Goal: Task Accomplishment & Management: Complete application form

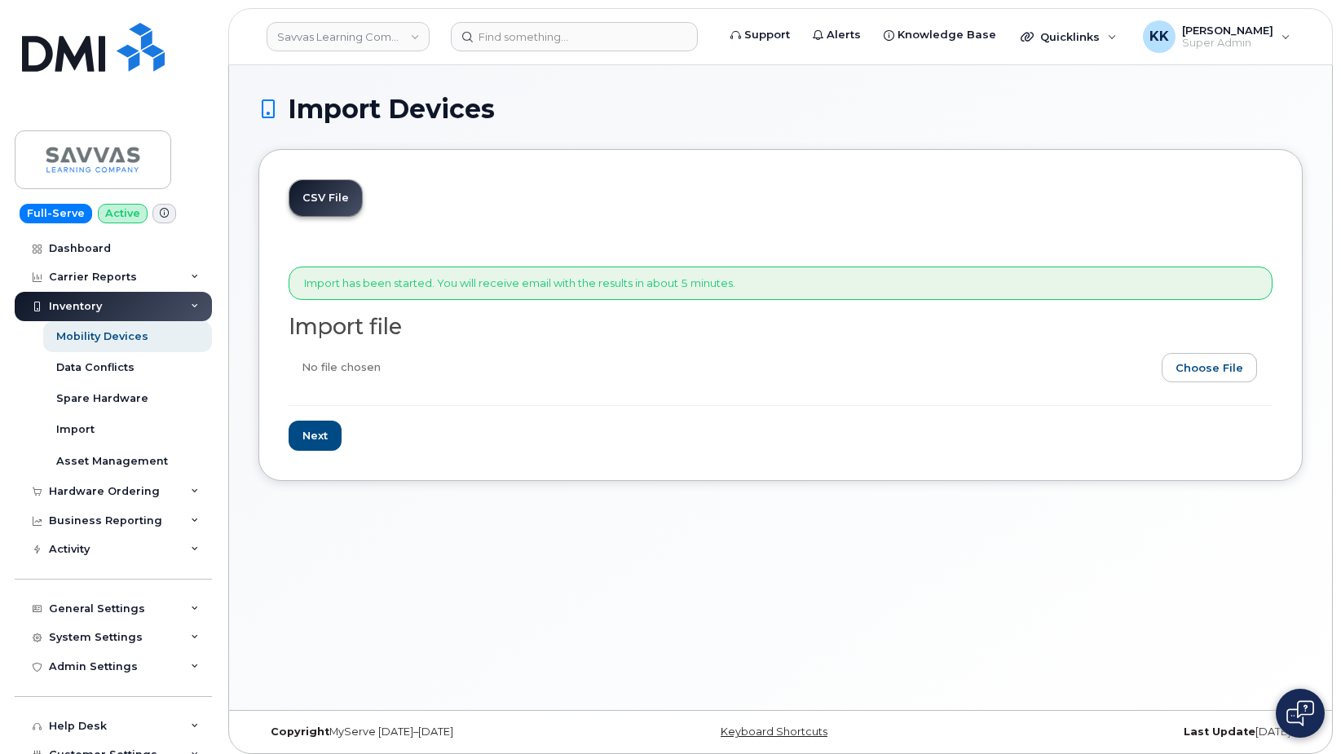
click at [1202, 372] on input "file" at bounding box center [773, 371] width 971 height 37
type input "C:\fakepath\Savvas Verizon Inventory August 2025.csv"
click at [330, 442] on input "Next" at bounding box center [314, 436] width 53 height 30
type input "Loading..."
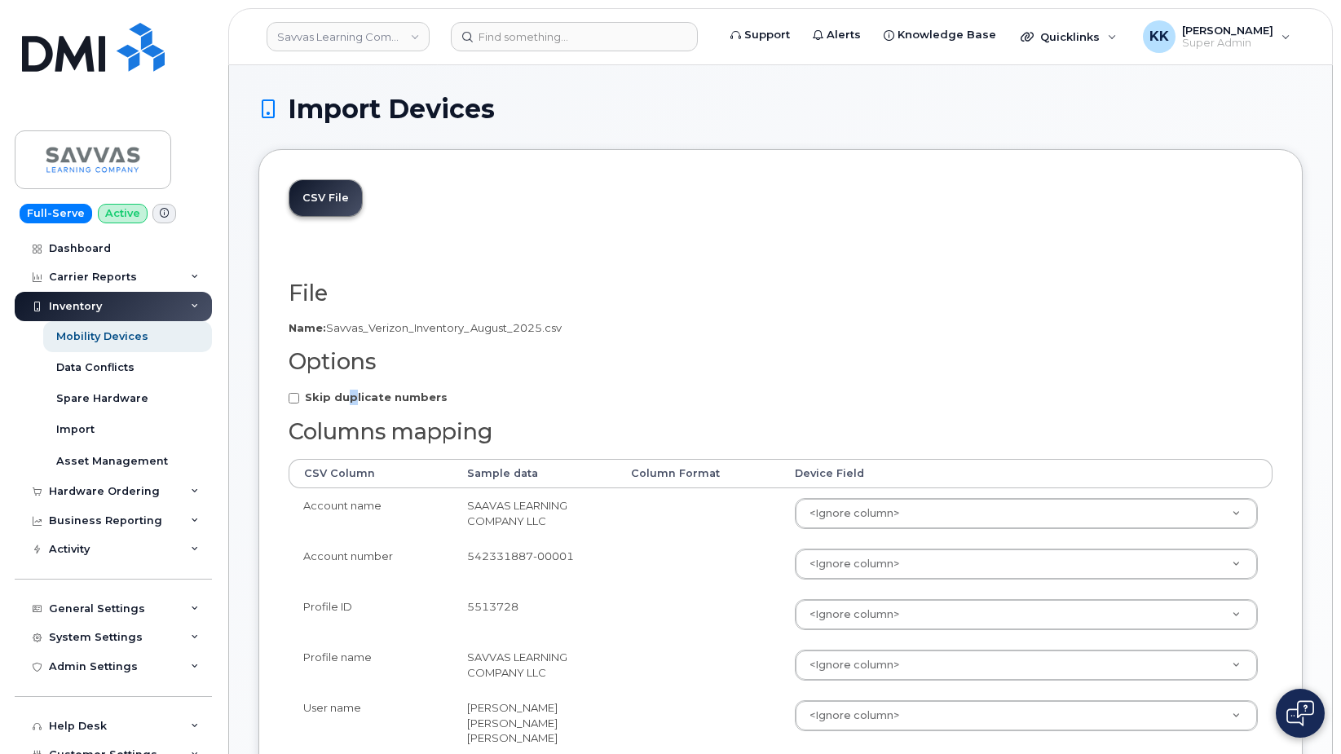
click at [350, 395] on strong "Skip duplicate numbers" at bounding box center [376, 396] width 143 height 13
click at [299, 395] on input "Skip duplicate numbers" at bounding box center [293, 398] width 11 height 11
checkbox input "true"
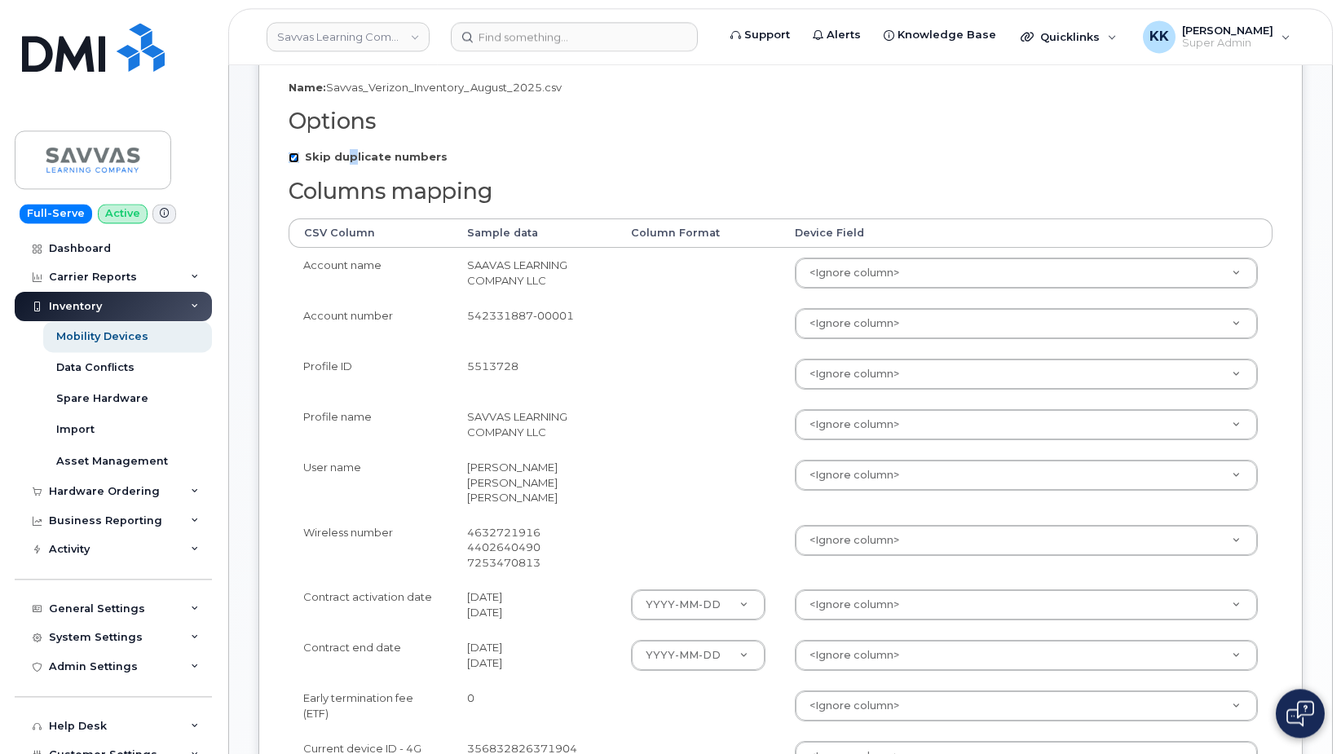
scroll to position [249, 0]
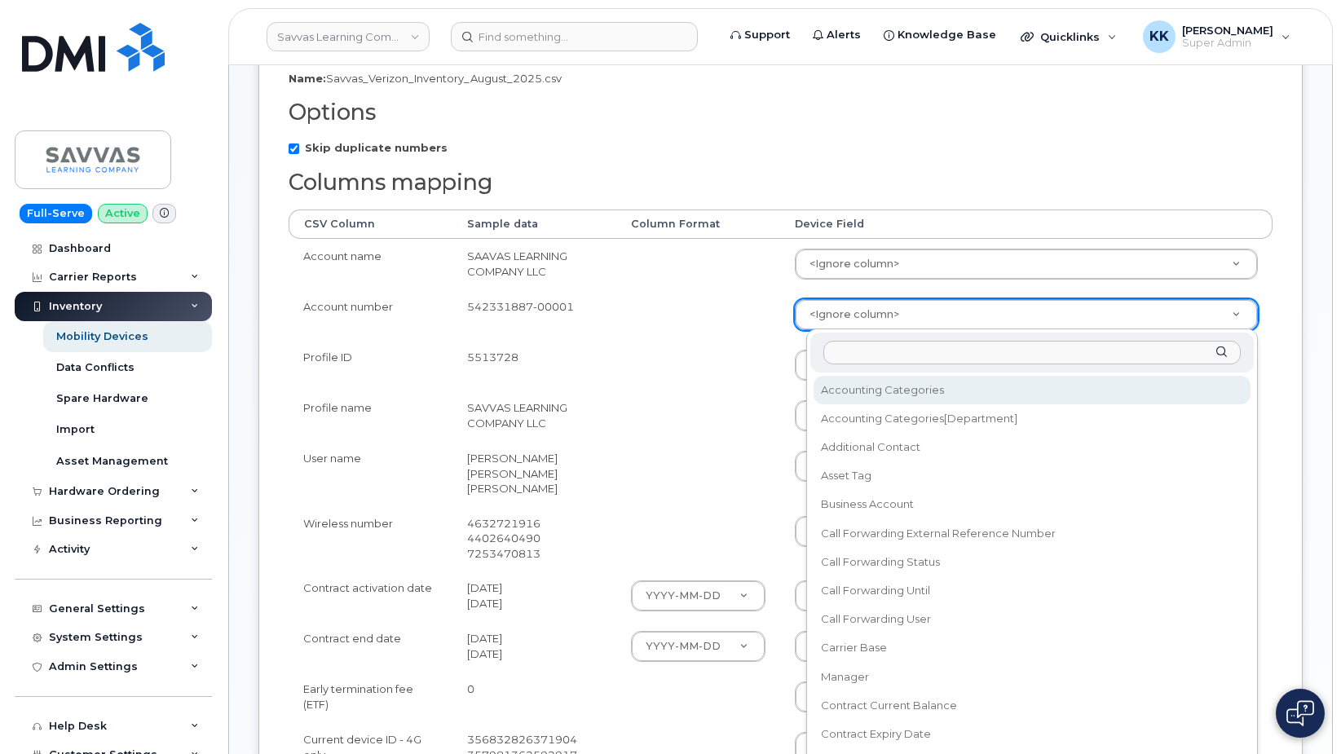
click at [855, 317] on body "Savvas Learning Company LLC Support Alerts Knowledge Base Quicklinks Suspend / …" at bounding box center [670, 558] width 1341 height 1615
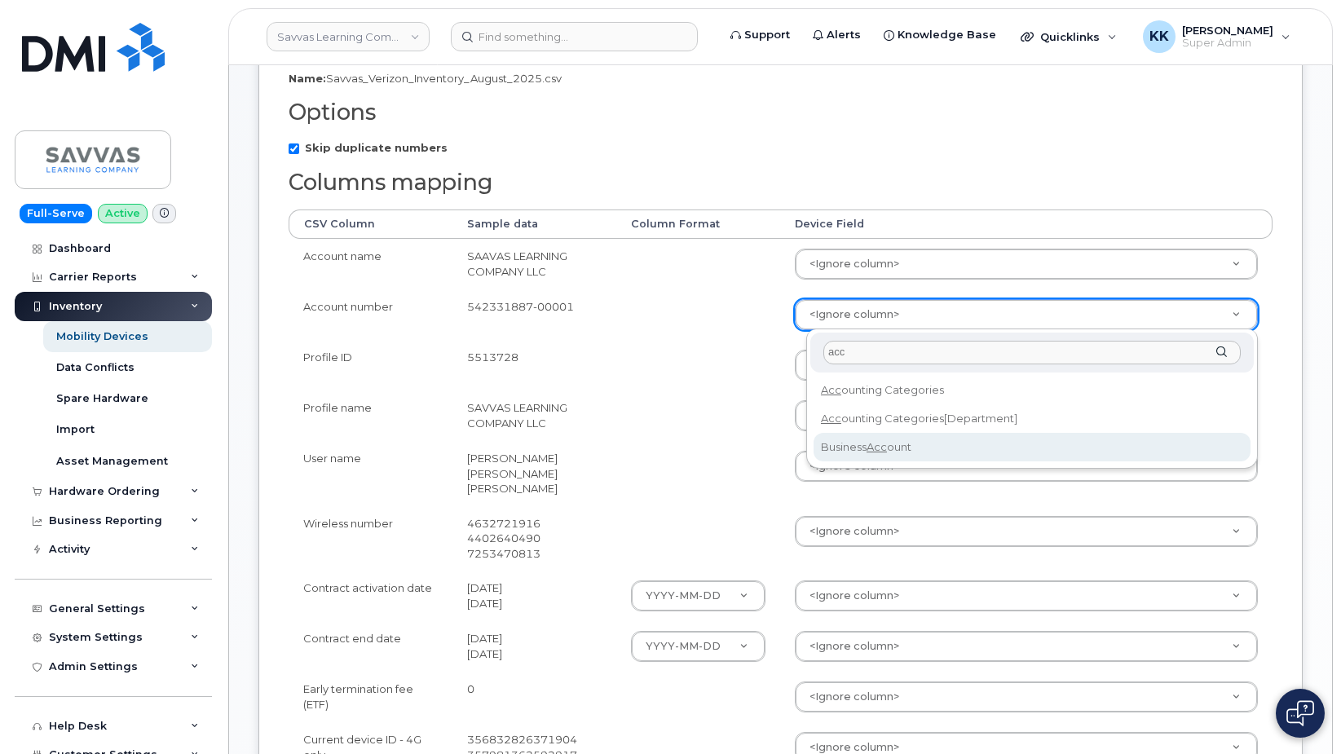
type input "acc"
select select "business_account_id"
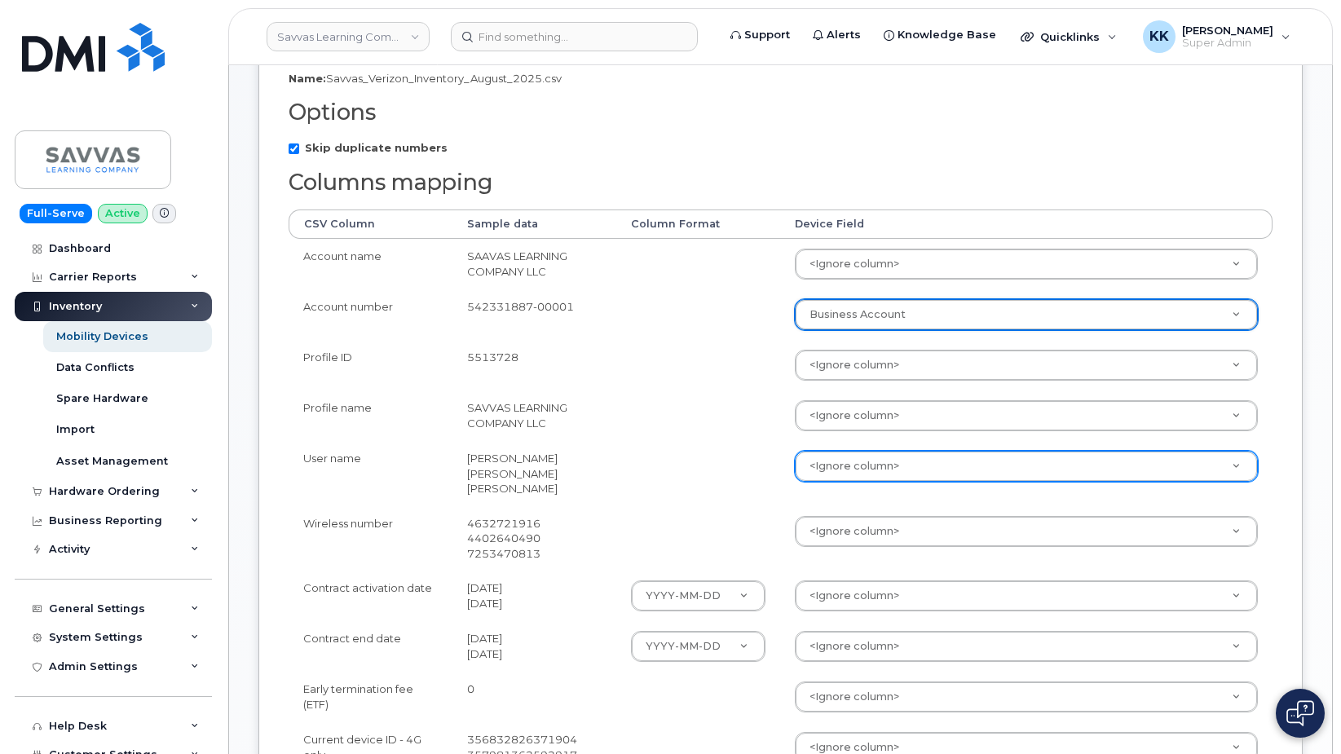
click at [859, 459] on body "Savvas Learning Company LLC Support Alerts Knowledge Base Quicklinks Suspend / …" at bounding box center [670, 558] width 1341 height 1615
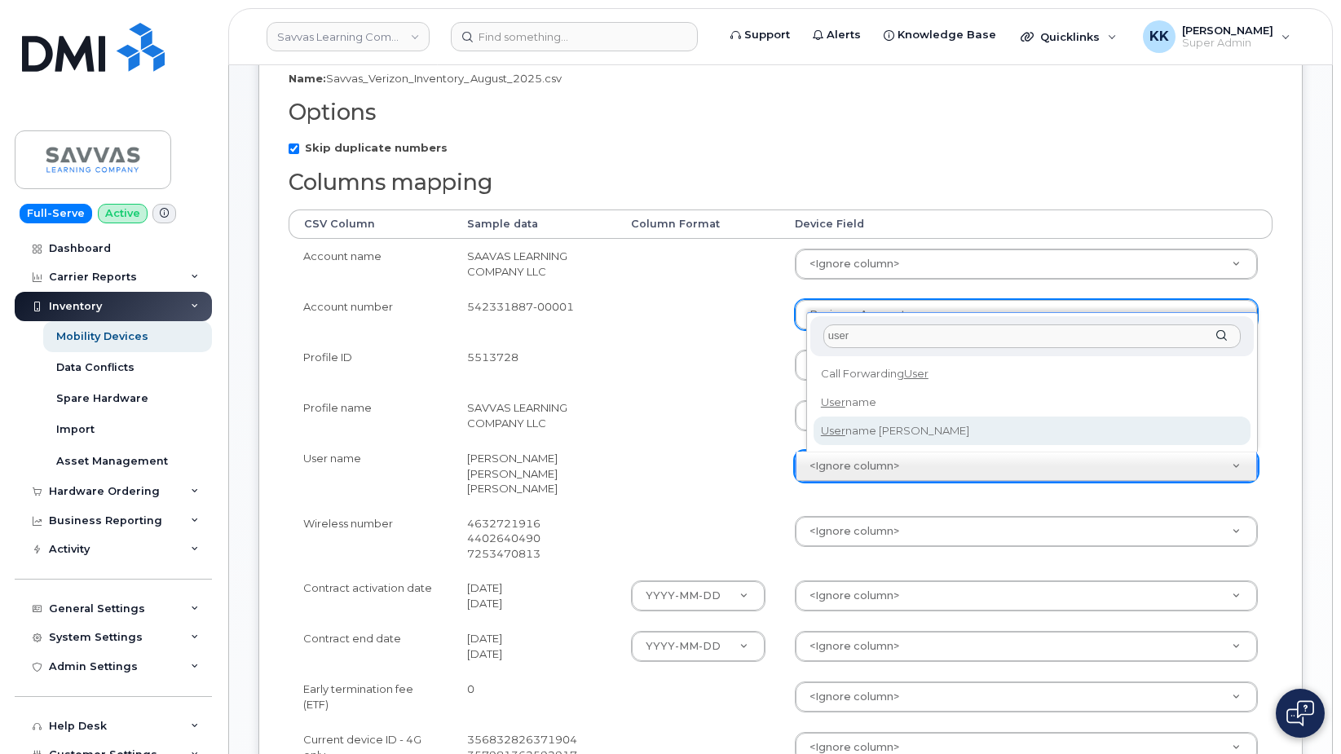
type input "user"
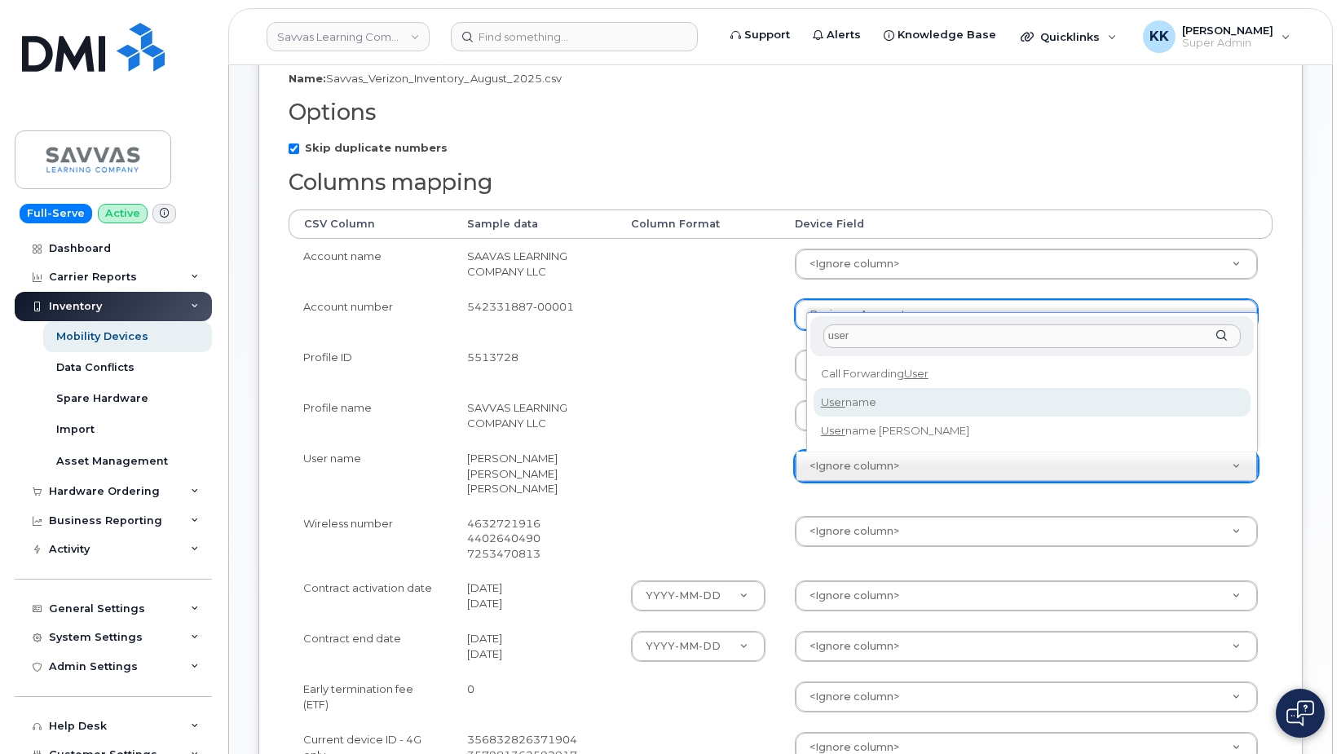
select select "username"
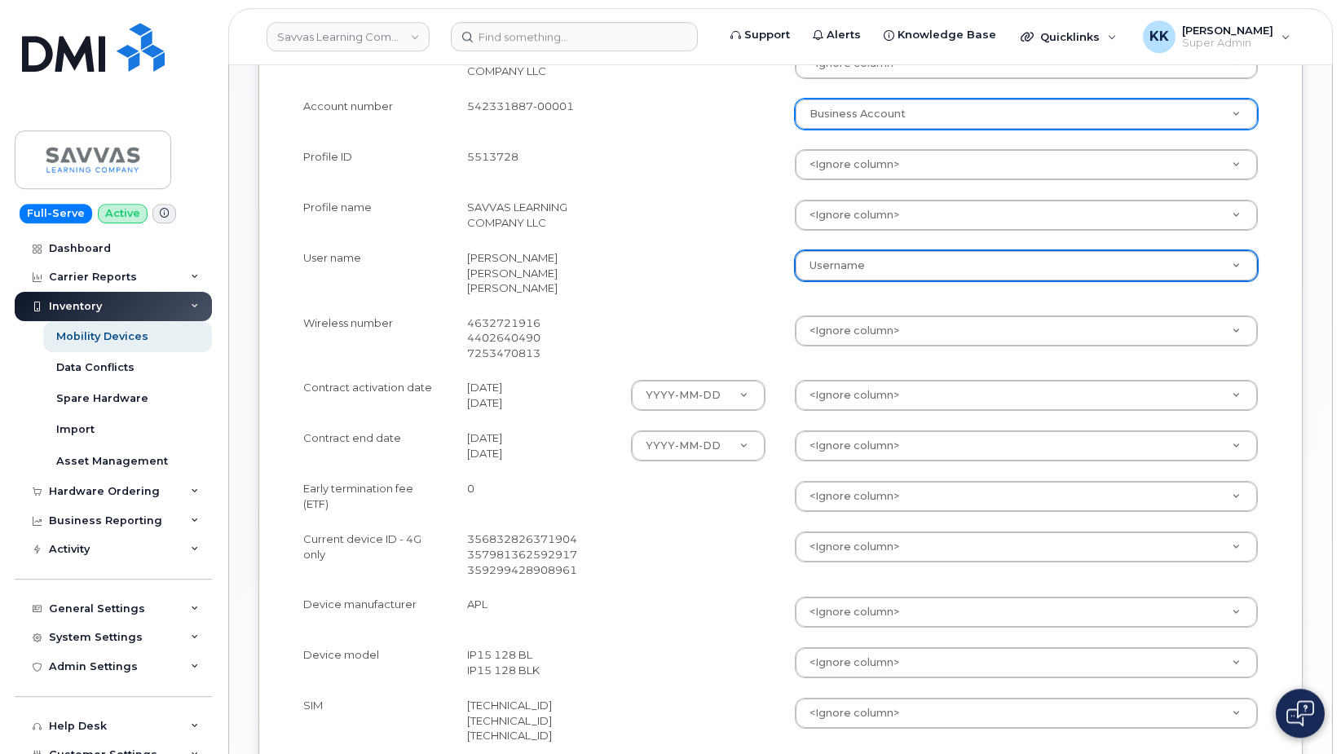
scroll to position [499, 0]
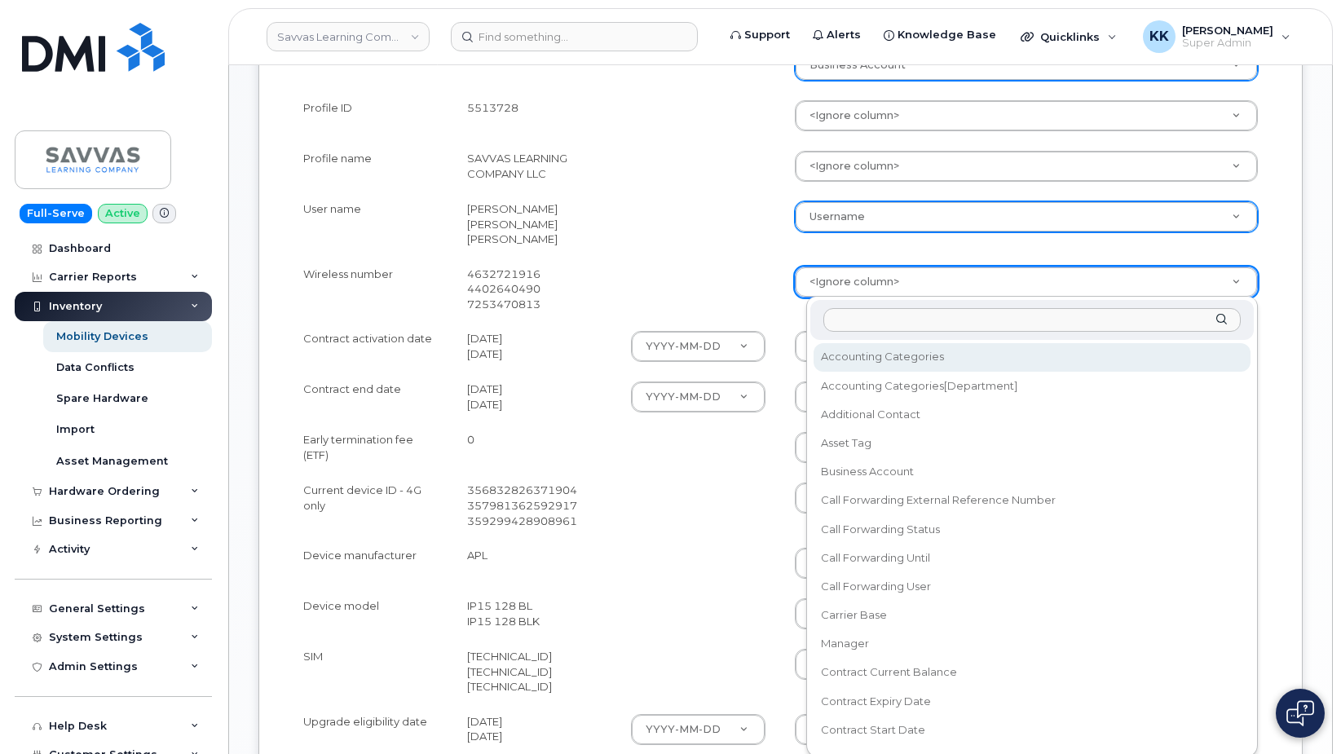
click at [847, 281] on body "Savvas Learning Company LLC Support Alerts Knowledge Base Quicklinks Suspend / …" at bounding box center [670, 308] width 1341 height 1615
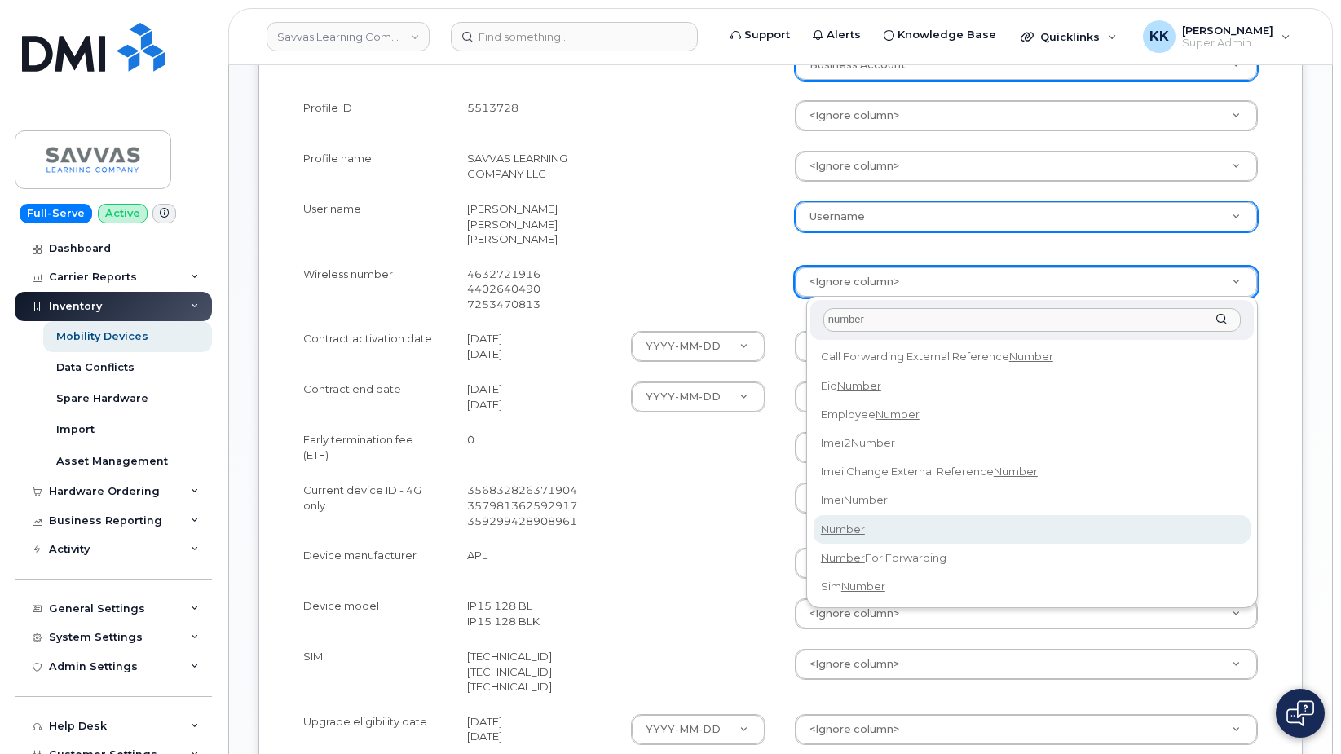
type input "number"
select select "number"
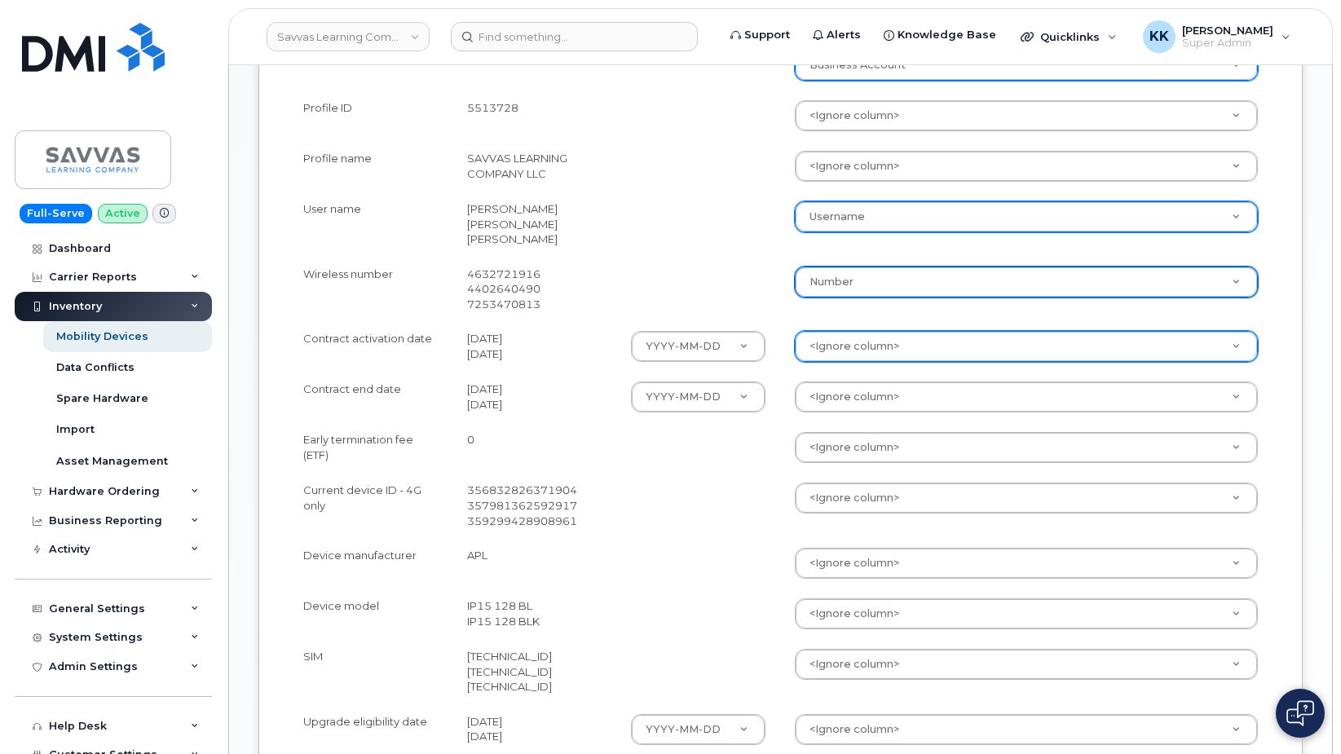
click at [861, 344] on body "Savvas Learning Company LLC Support Alerts Knowledge Base Quicklinks Suspend / …" at bounding box center [670, 308] width 1341 height 1615
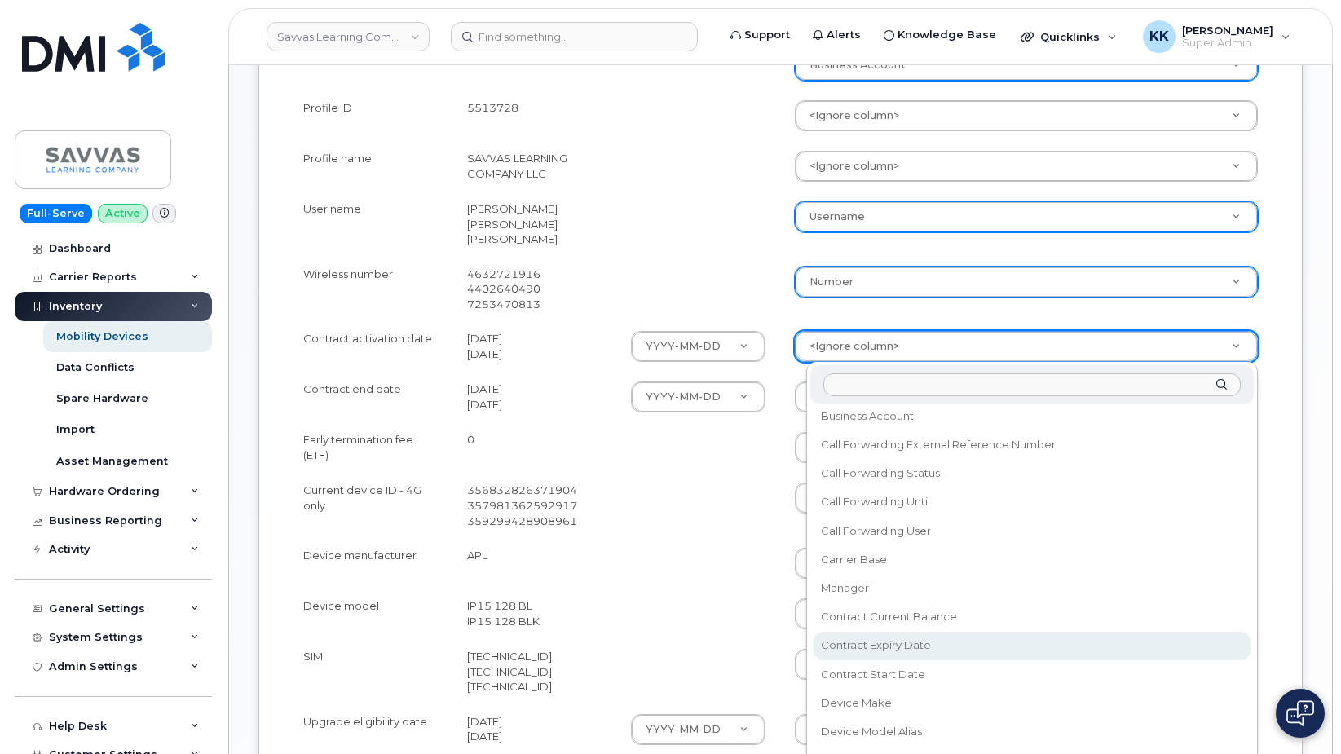
scroll to position [156, 0]
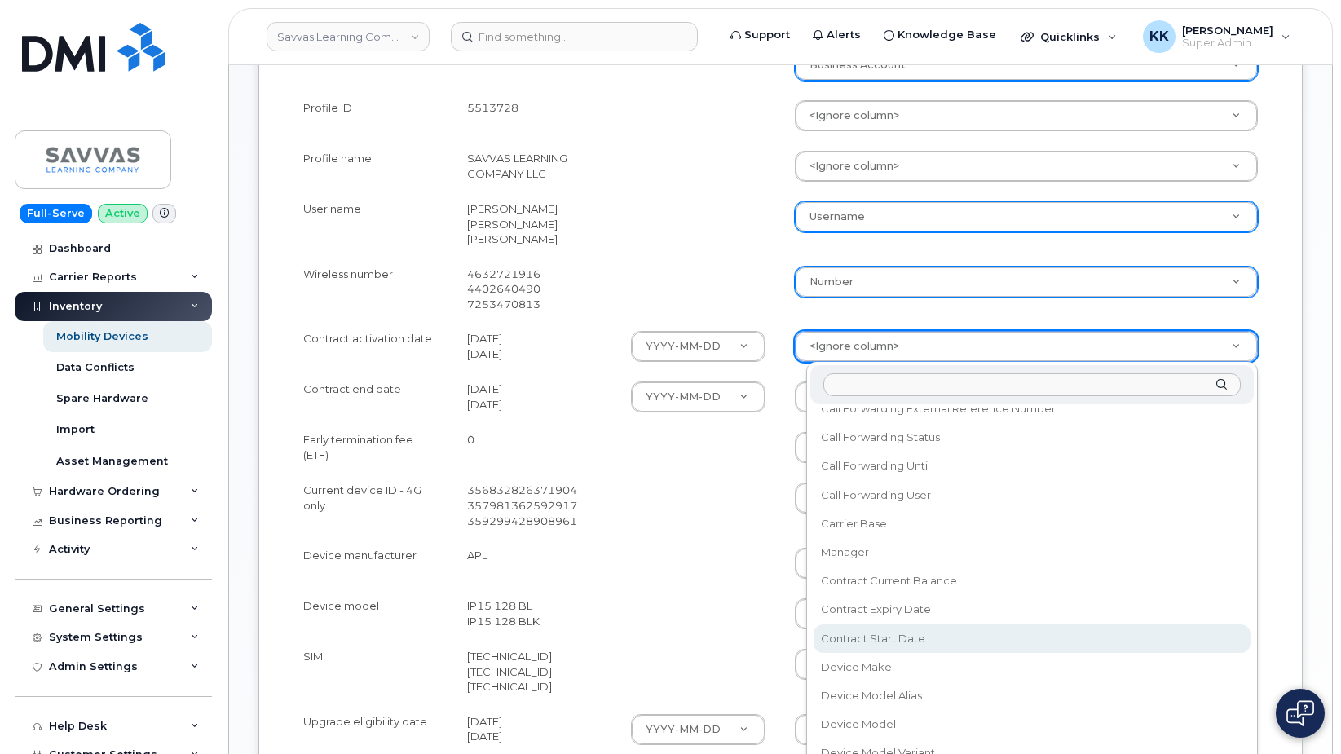
select select "contract_start_date"
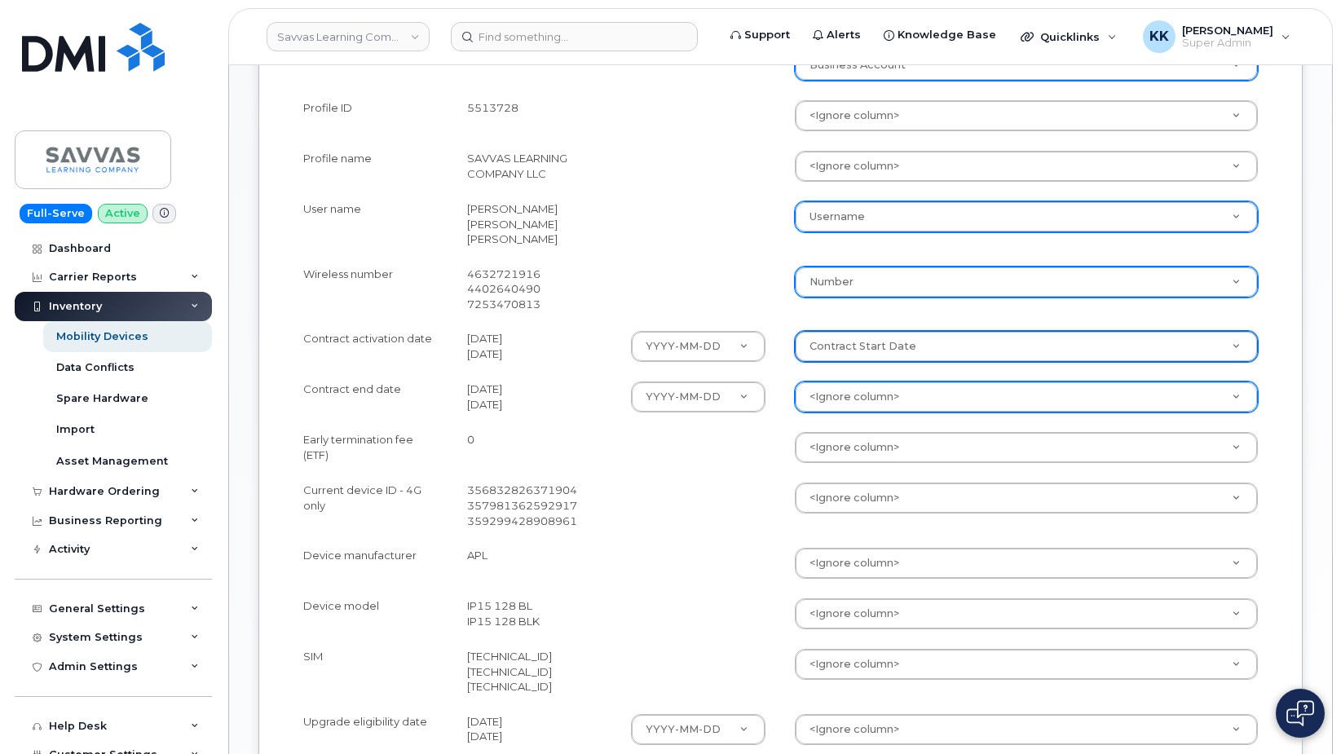
click at [861, 407] on body "Savvas Learning Company LLC Support Alerts Knowledge Base Quicklinks Suspend / …" at bounding box center [670, 308] width 1341 height 1615
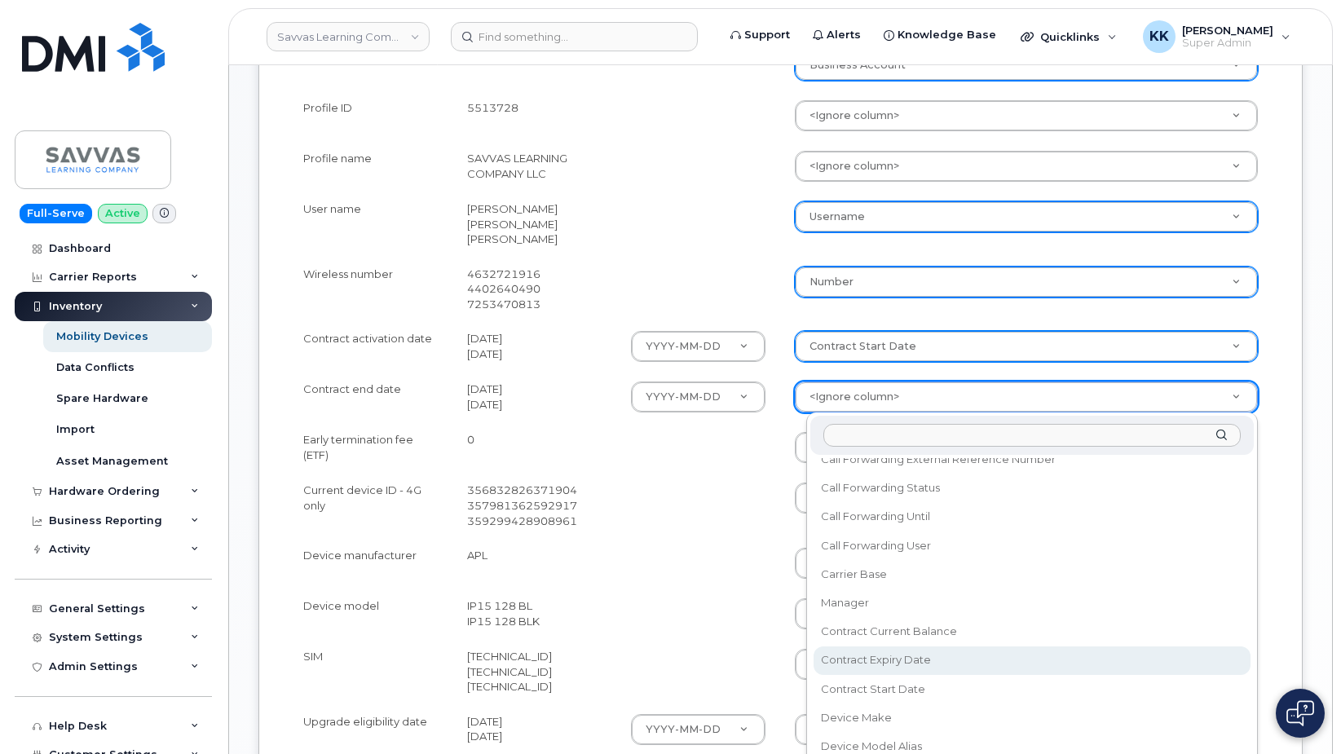
select select "contract_expiry_date"
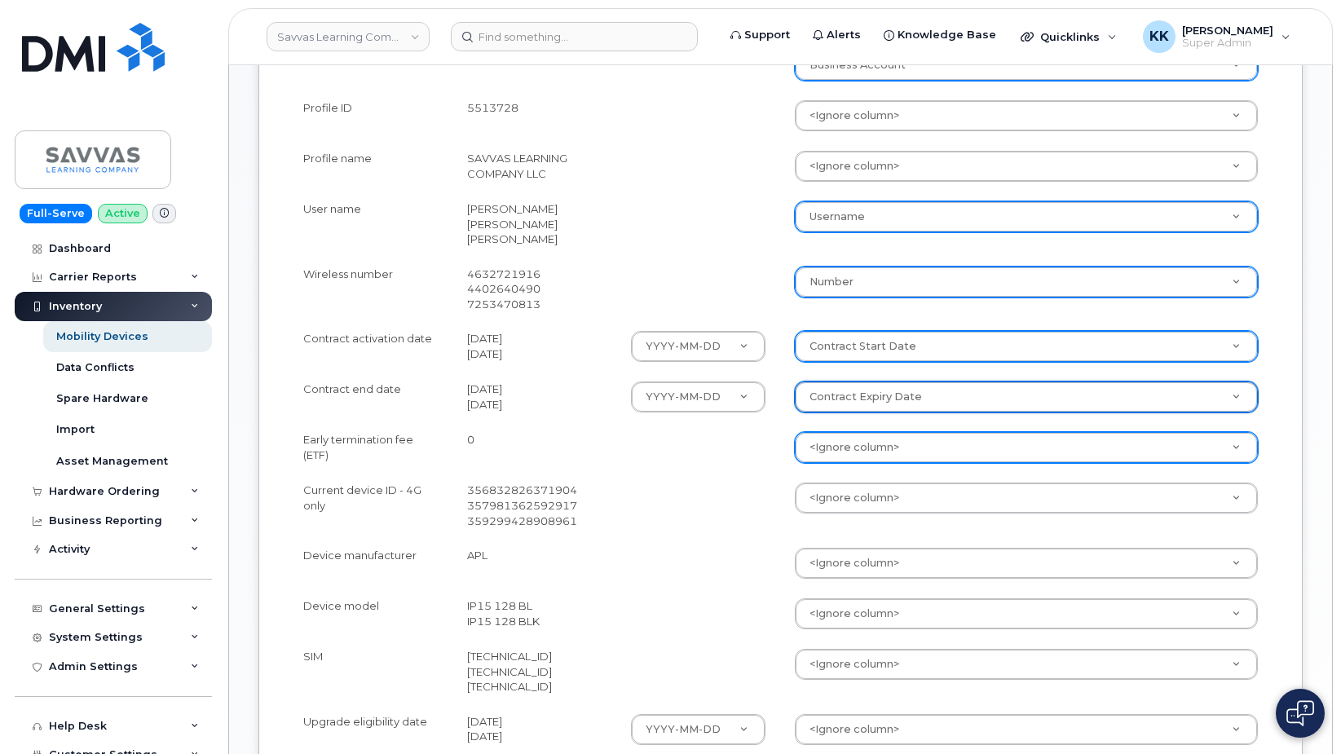
click at [867, 436] on body "Savvas Learning Company LLC Support Alerts Knowledge Base Quicklinks Suspend / …" at bounding box center [670, 308] width 1341 height 1615
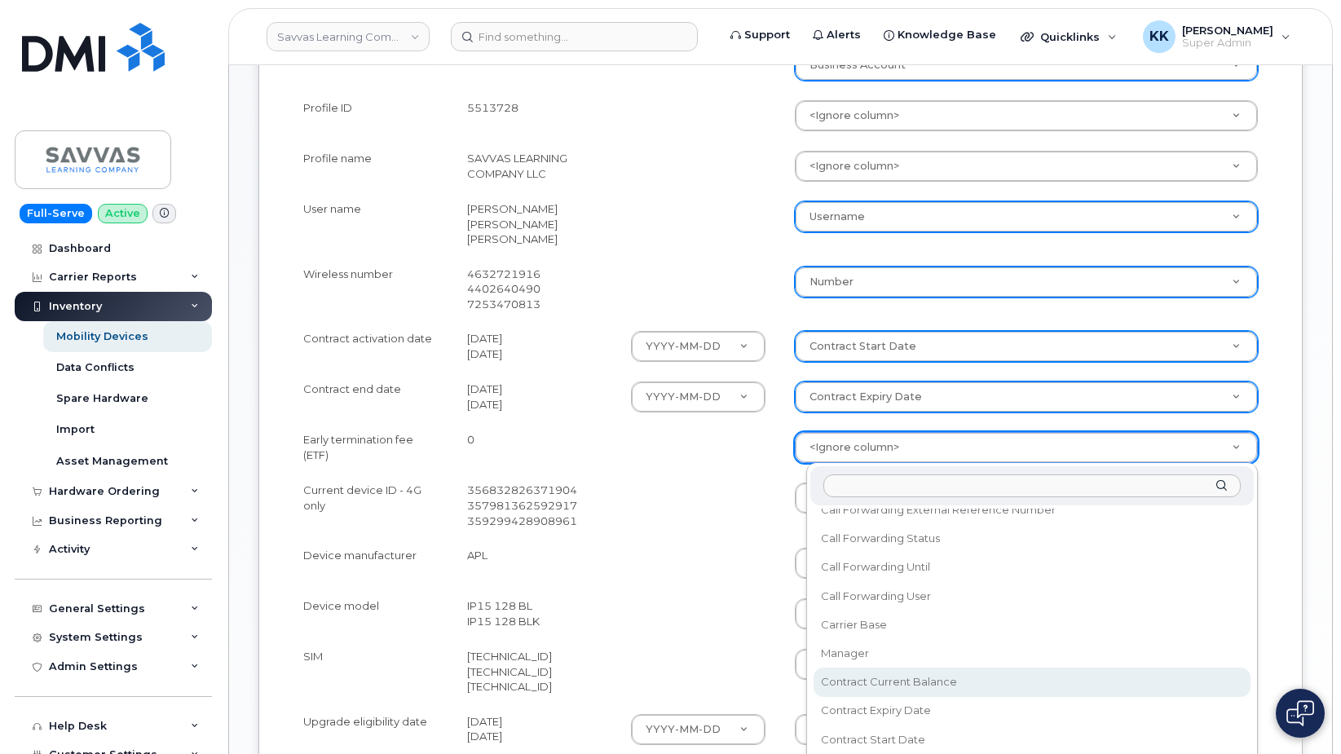
select select "contract_current_balance"
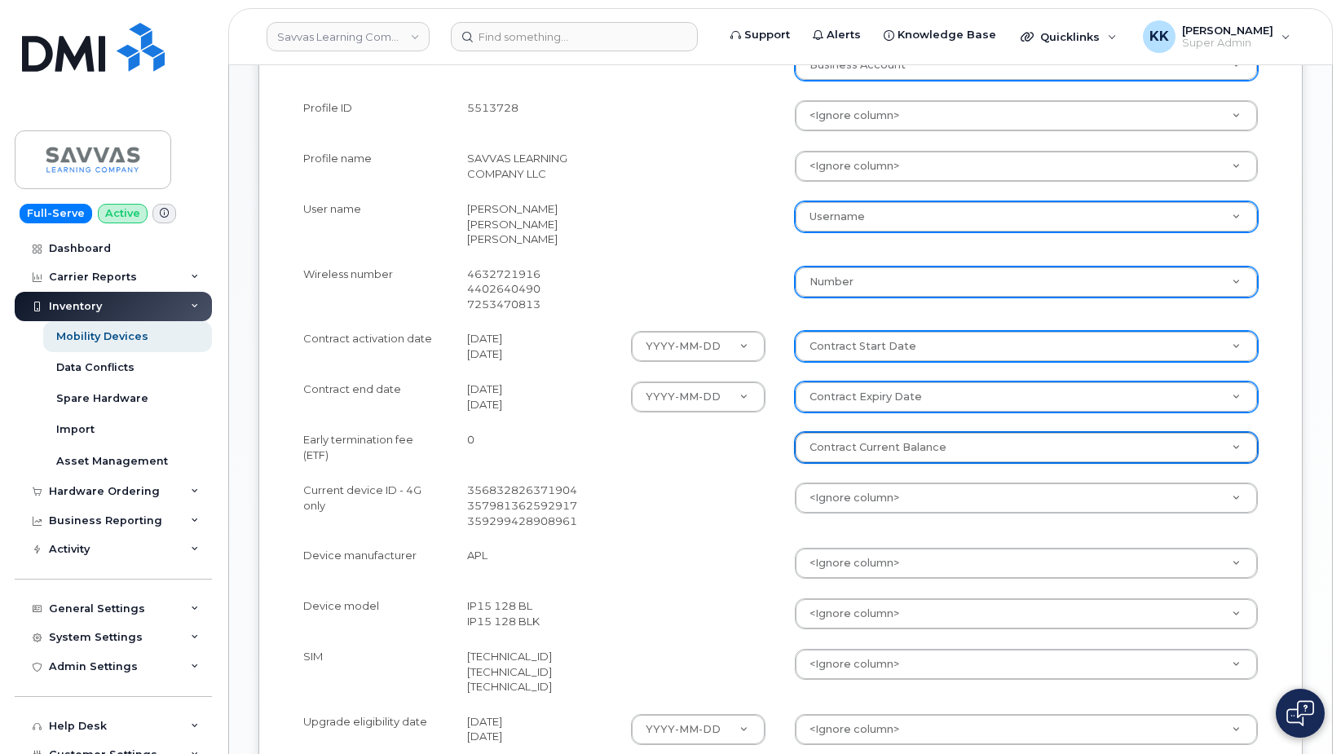
drag, startPoint x: 856, startPoint y: 498, endPoint x: 859, endPoint y: 487, distance: 11.1
click at [856, 497] on body "Savvas Learning Company LLC Support Alerts Knowledge Base Quicklinks Suspend / …" at bounding box center [670, 308] width 1341 height 1615
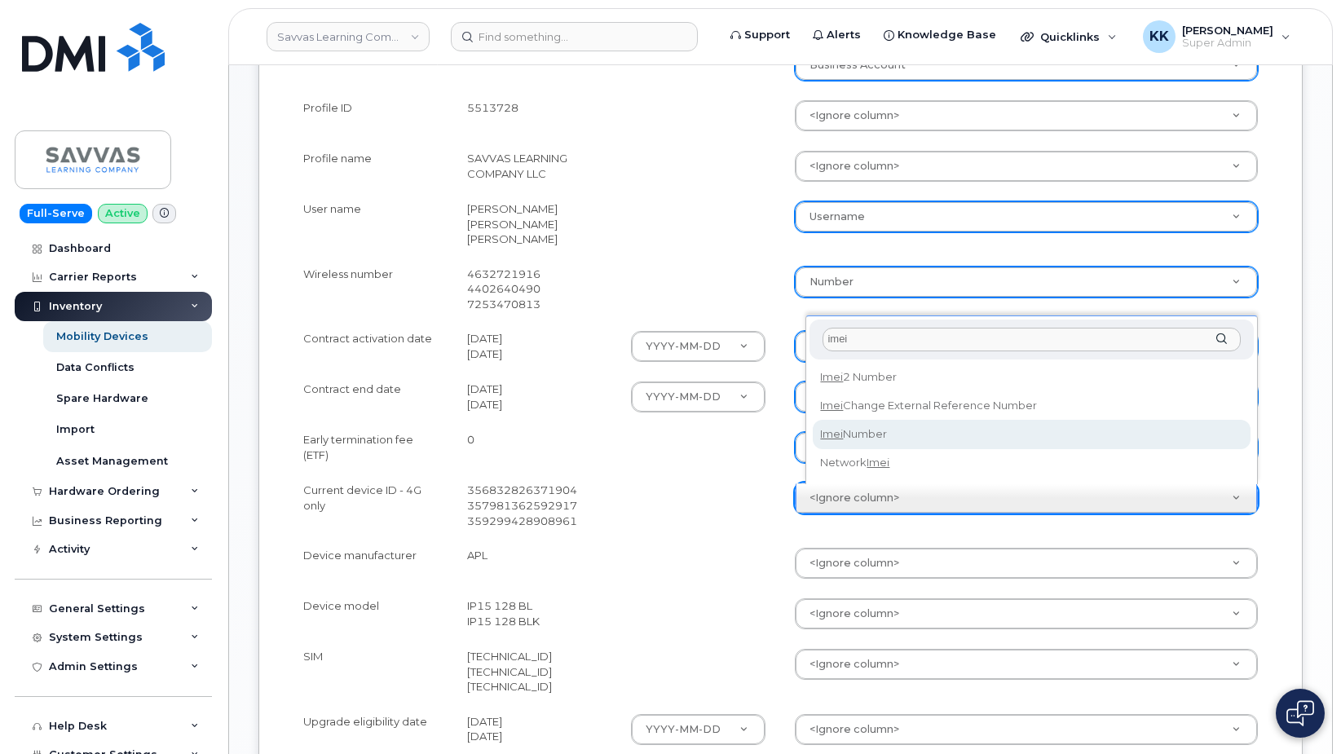
type input "imei"
select select "imei_number"
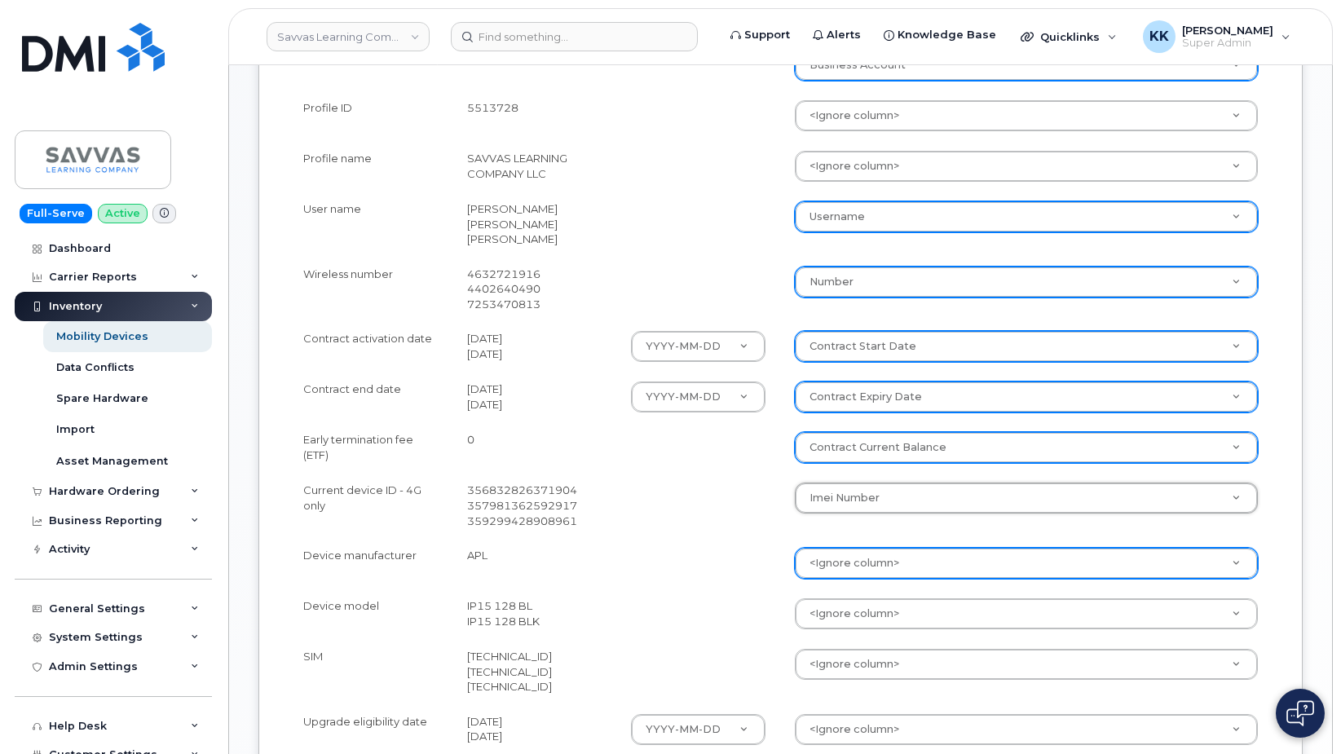
click at [874, 561] on body "Savvas Learning Company LLC Support Alerts Knowledge Base Quicklinks Suspend / …" at bounding box center [670, 308] width 1341 height 1615
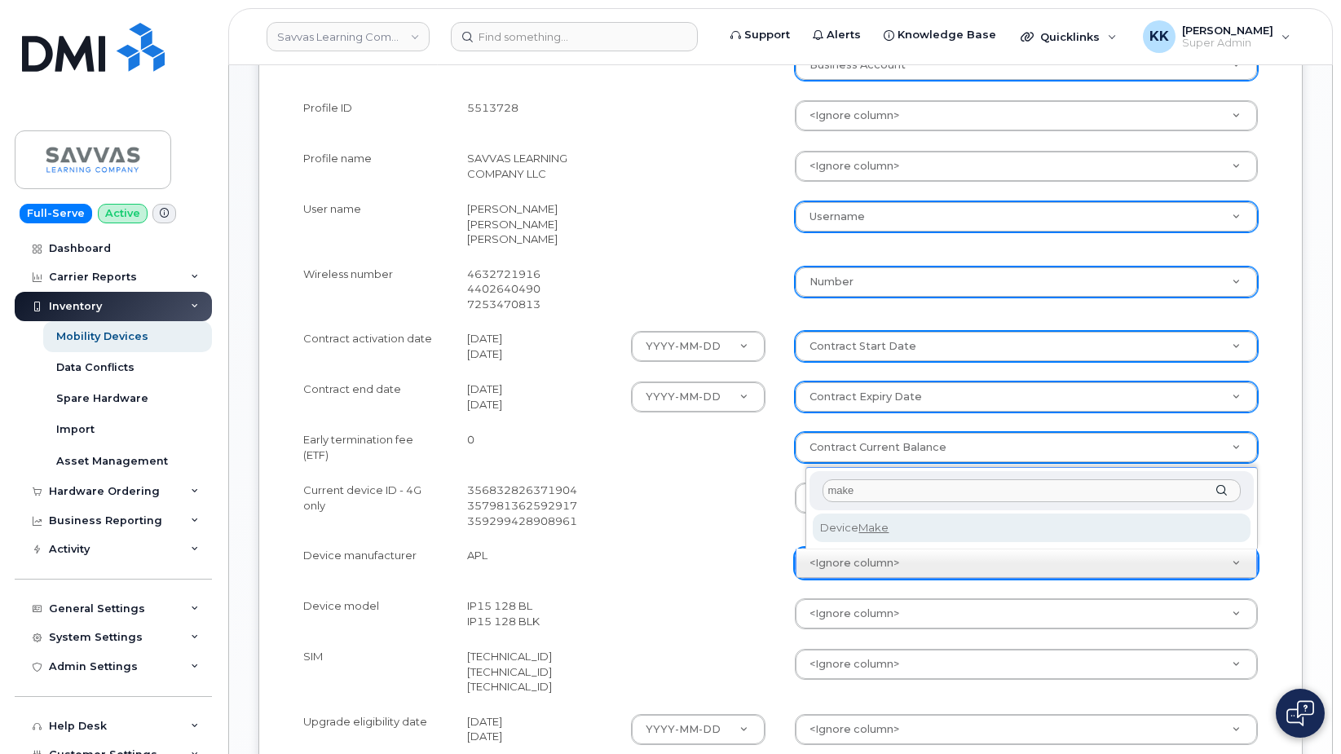
type input "make"
select select "device_make_id"
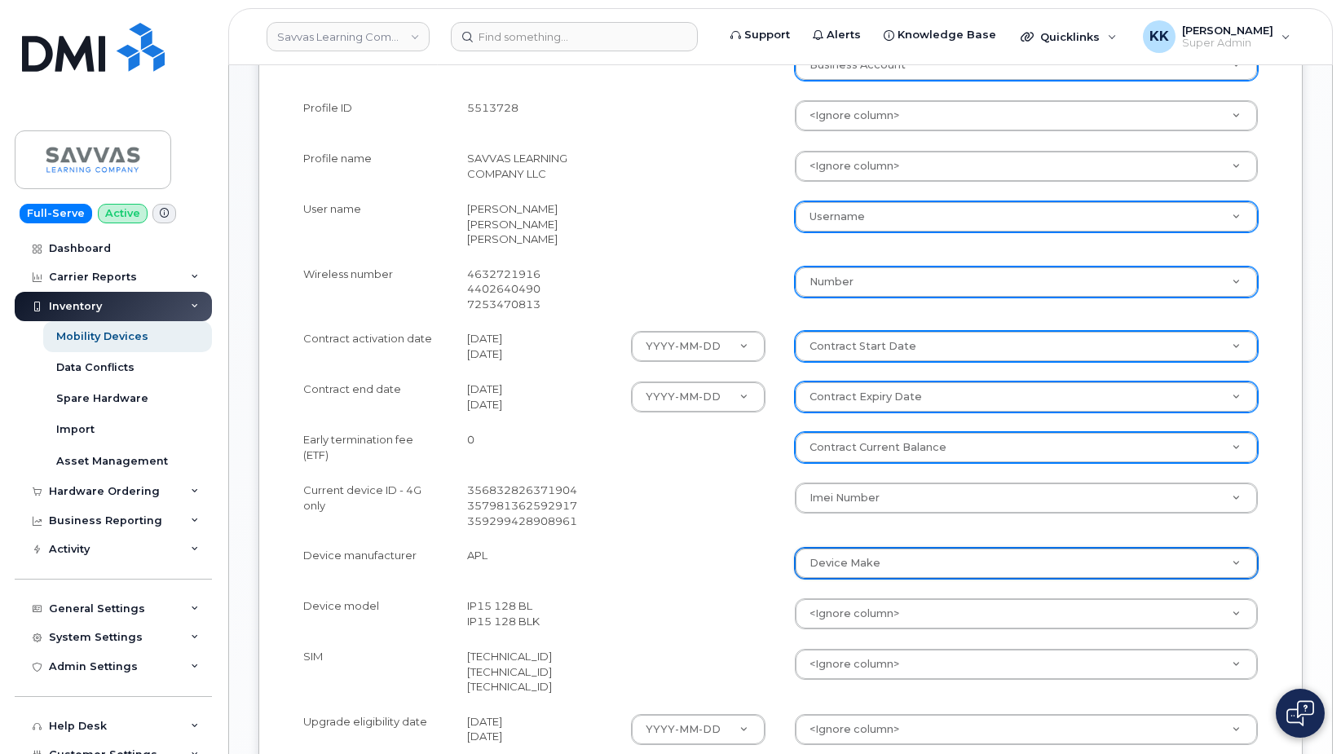
click at [902, 573] on body "Savvas Learning Company LLC Support Alerts Knowledge Base Quicklinks Suspend / …" at bounding box center [670, 308] width 1341 height 1615
click at [861, 622] on body "Savvas Learning Company LLC Support Alerts Knowledge Base Quicklinks Suspend / …" at bounding box center [670, 308] width 1341 height 1615
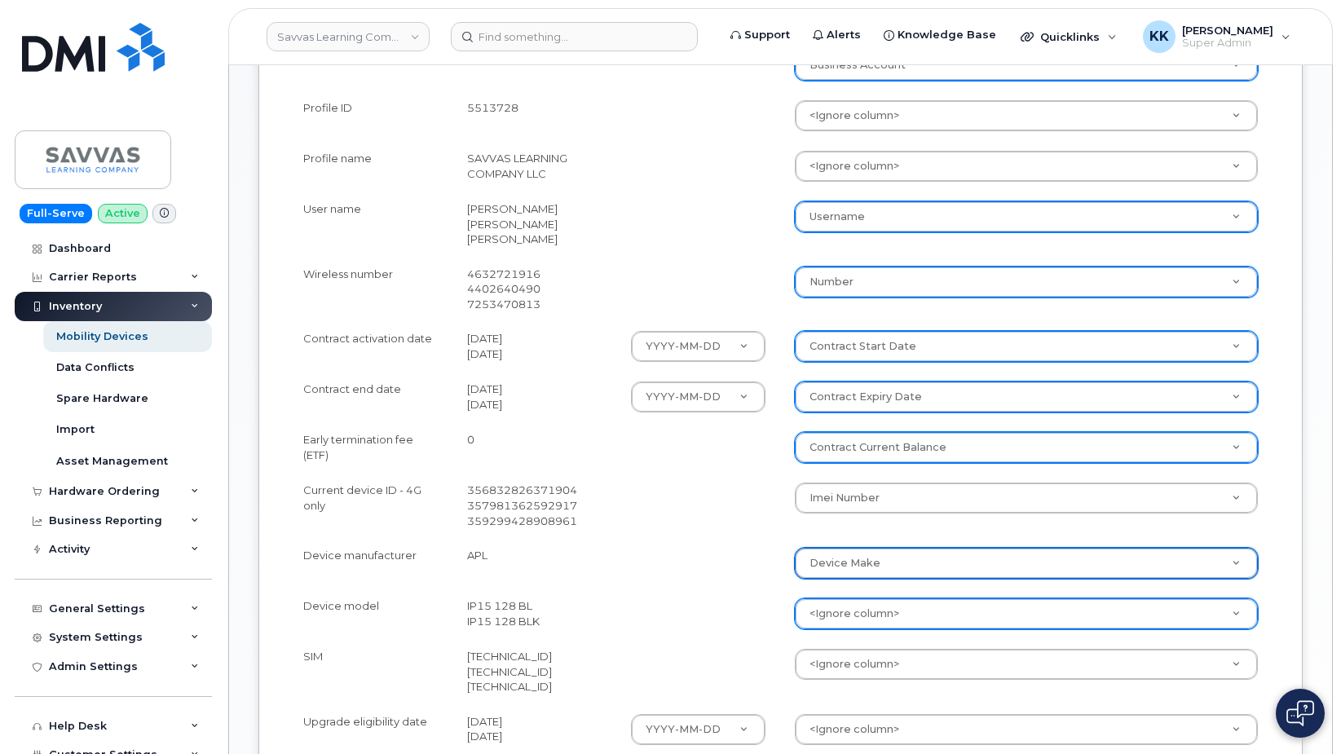
click at [857, 622] on body "Savvas Learning Company LLC Support Alerts Knowledge Base Quicklinks Suspend / …" at bounding box center [670, 308] width 1341 height 1615
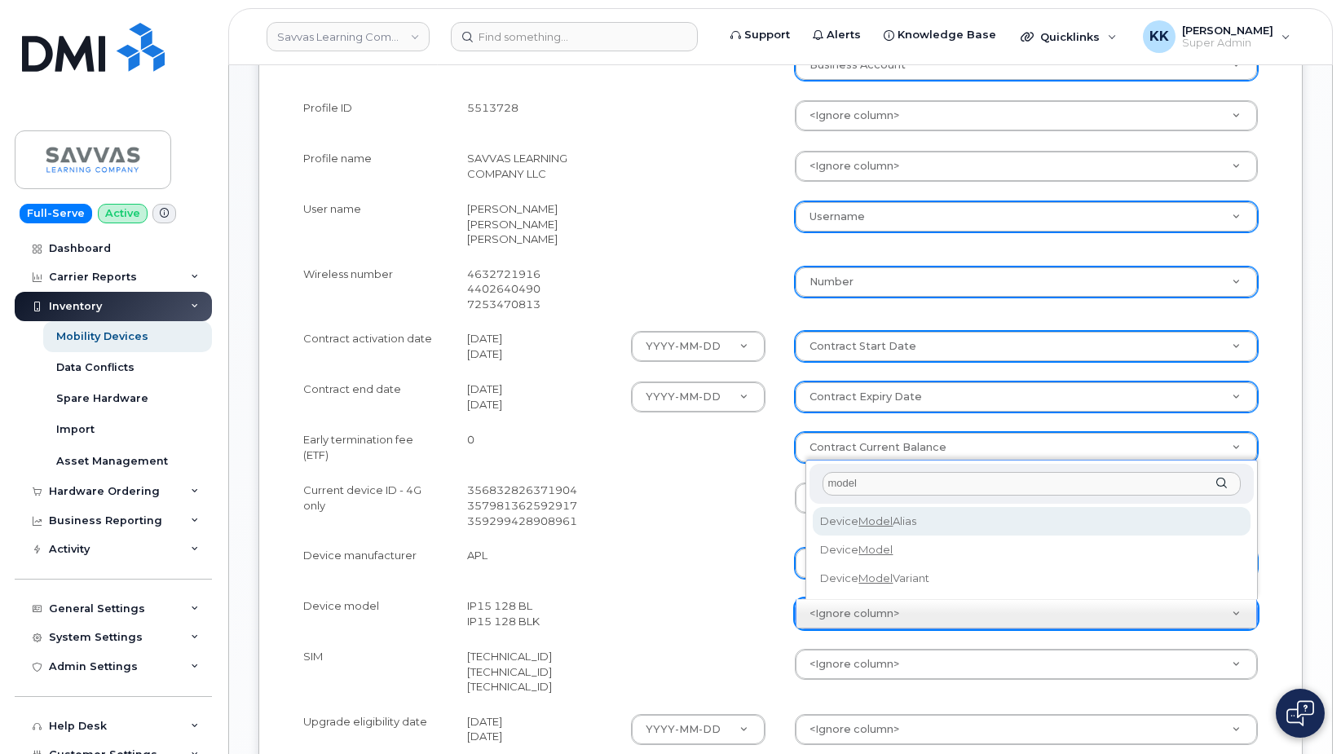
type input "model"
select select "device_model_alias"
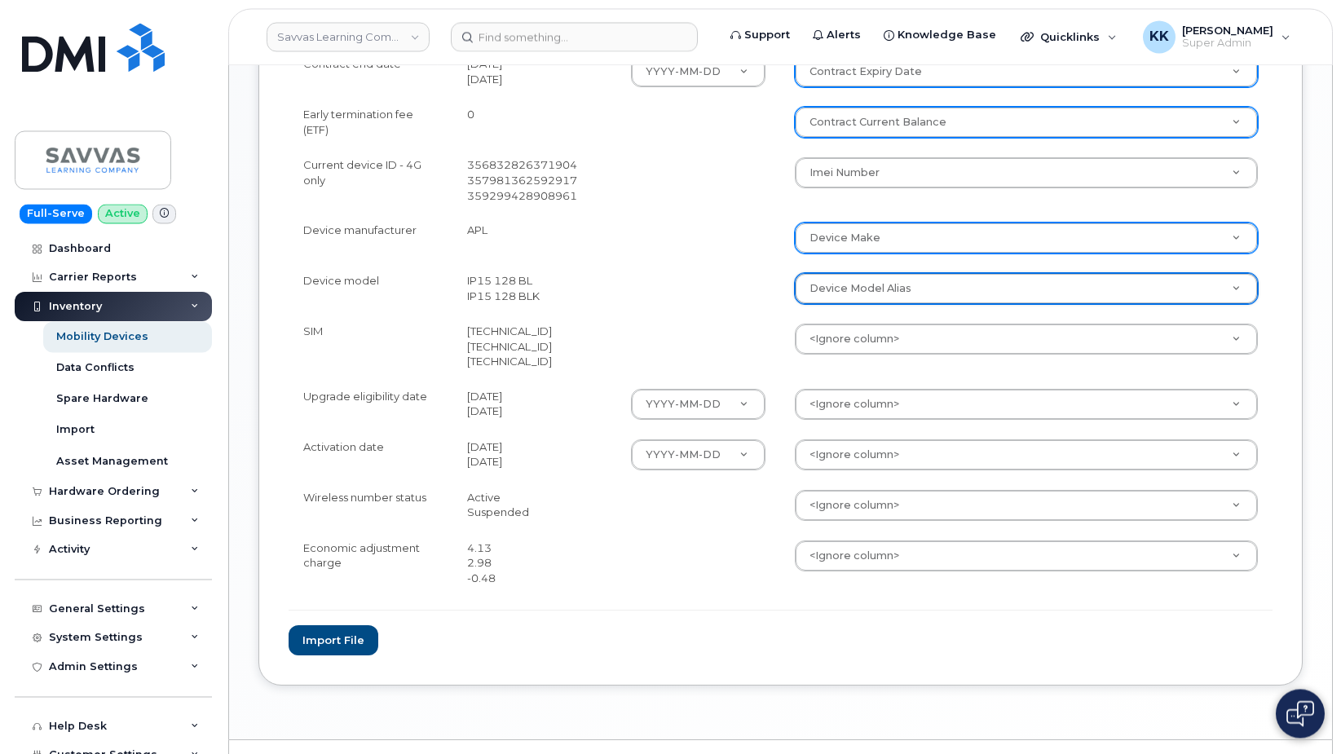
scroll to position [831, 0]
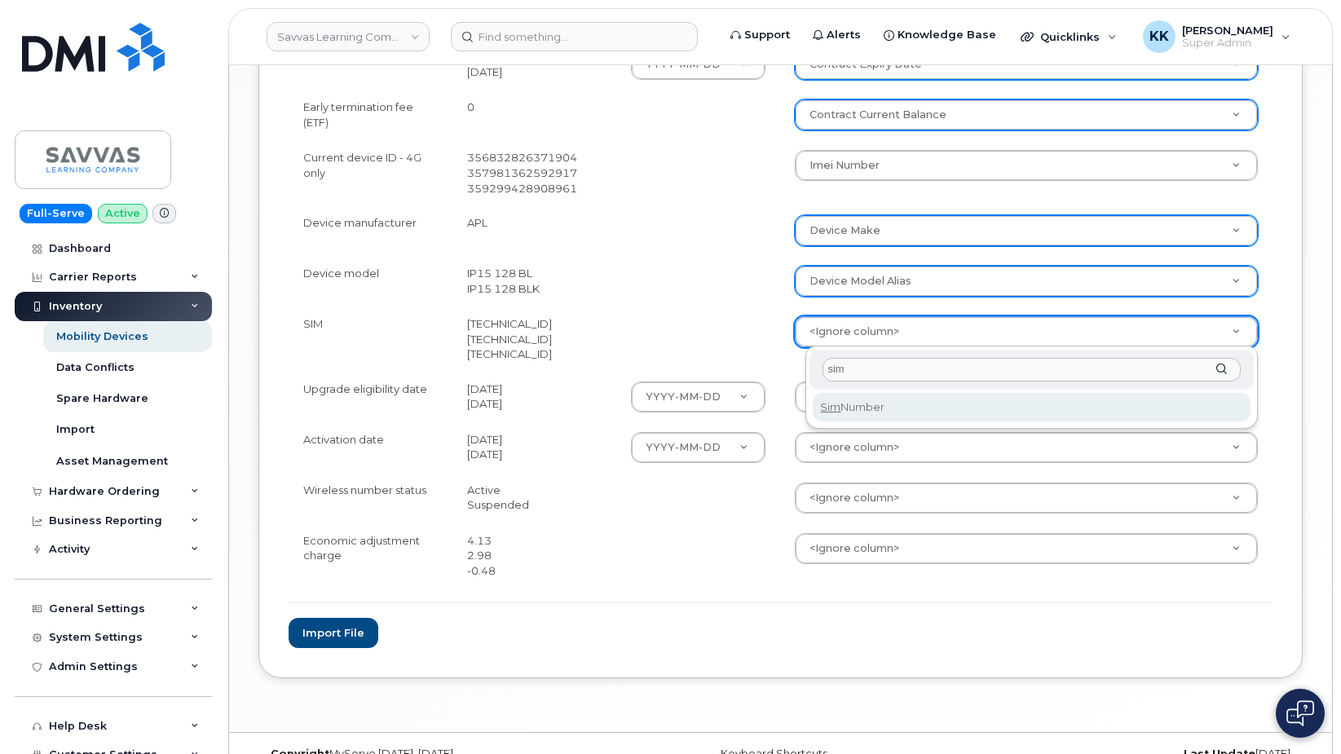
type input "sim"
select select "sim_number"
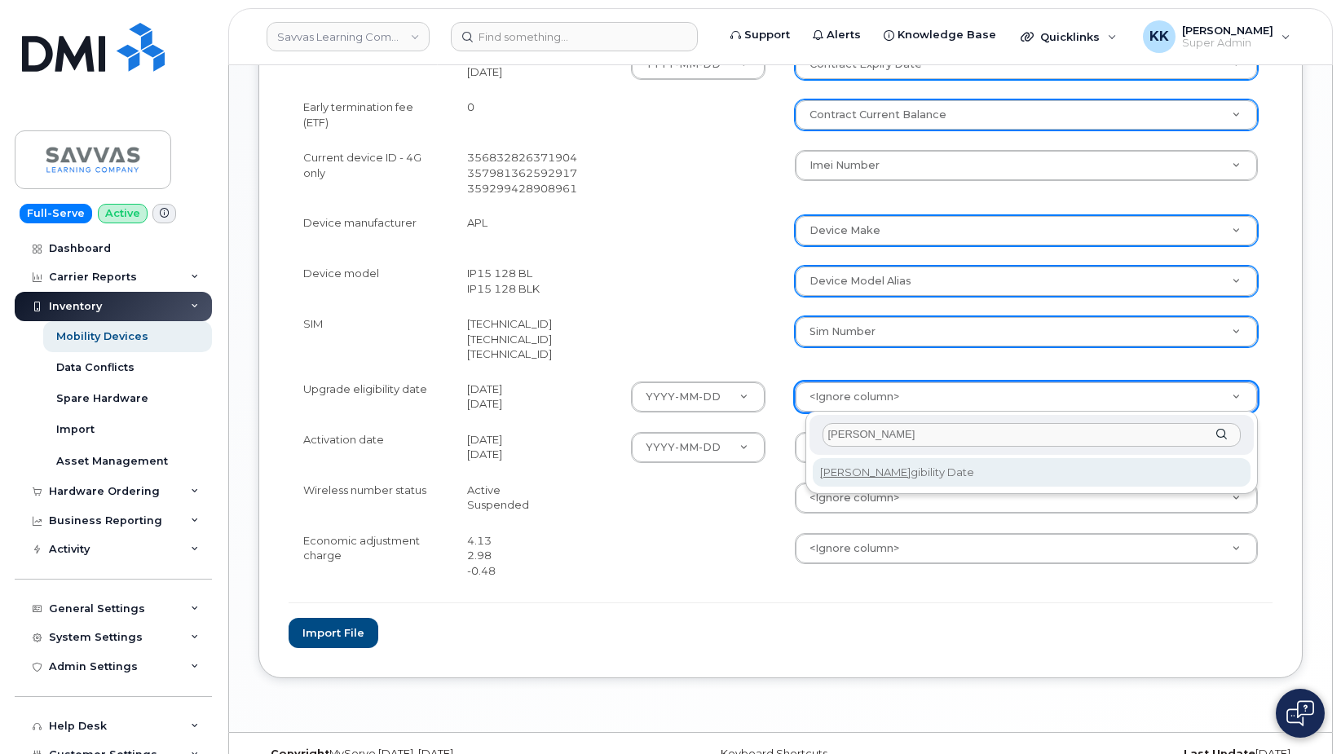
type input "eli"
select select "eligibility_date"
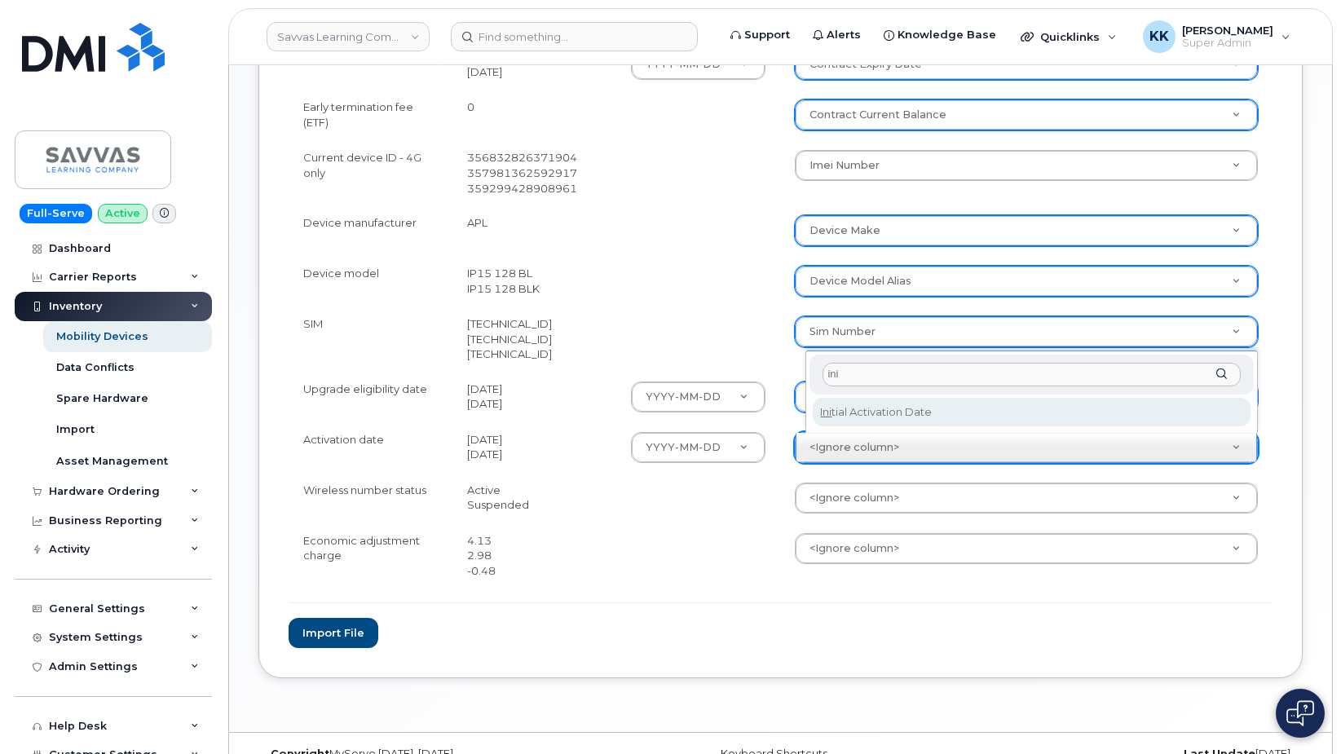
type input "ini"
select select "initial_activation_date"
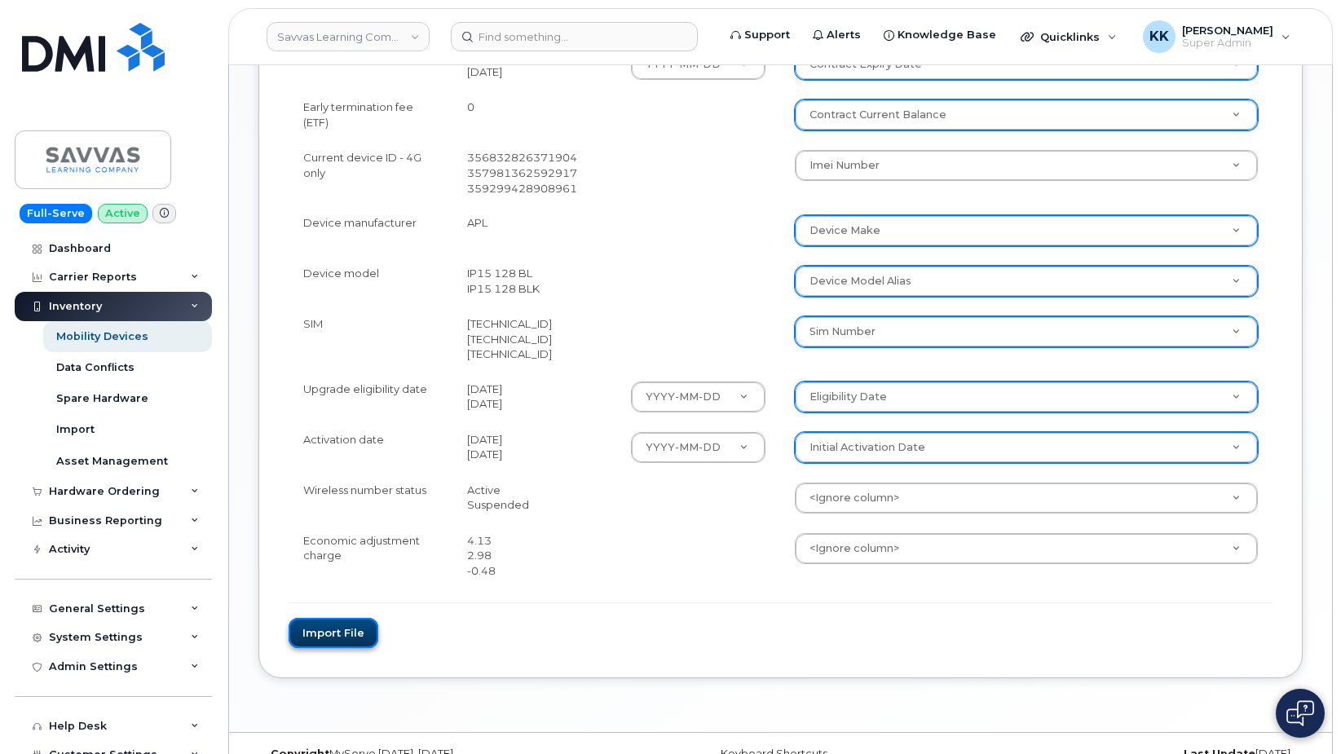
click at [361, 632] on button "Import file" at bounding box center [333, 633] width 90 height 30
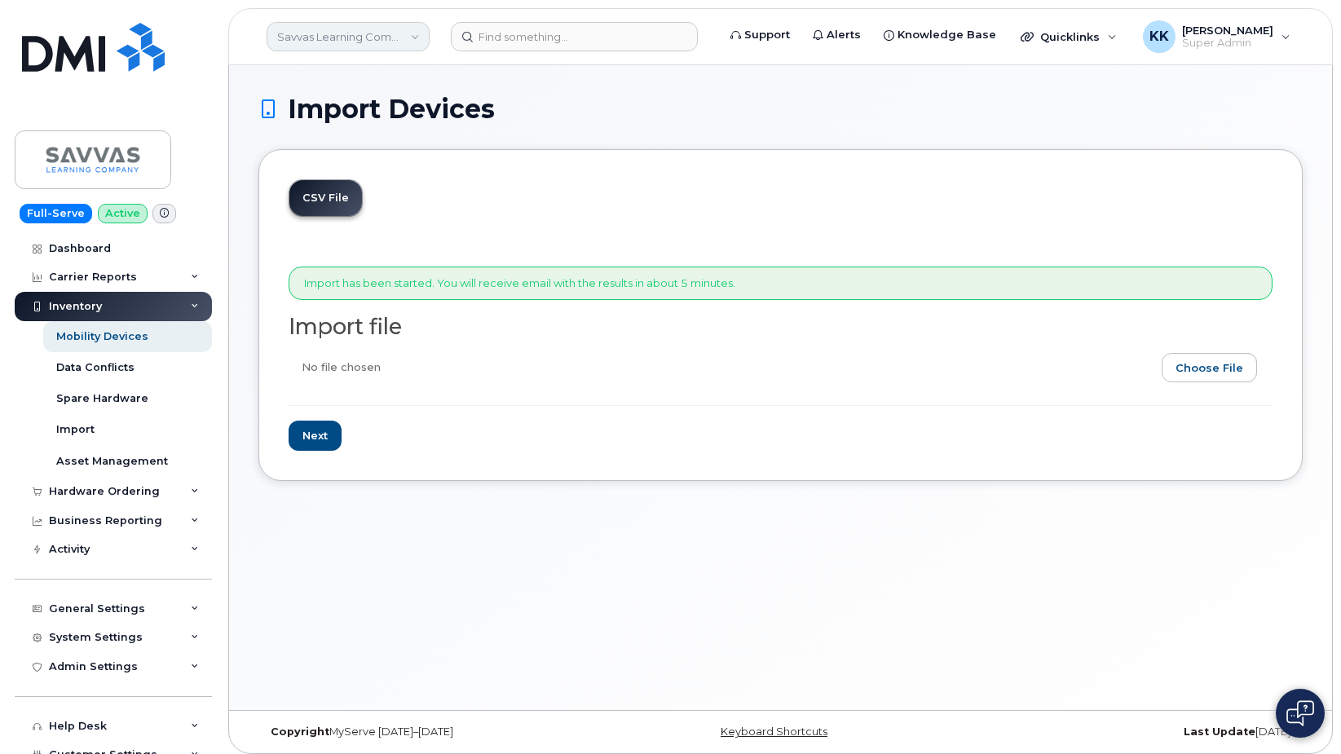
click at [310, 32] on link "Savvas Learning Company LLC" at bounding box center [347, 36] width 163 height 29
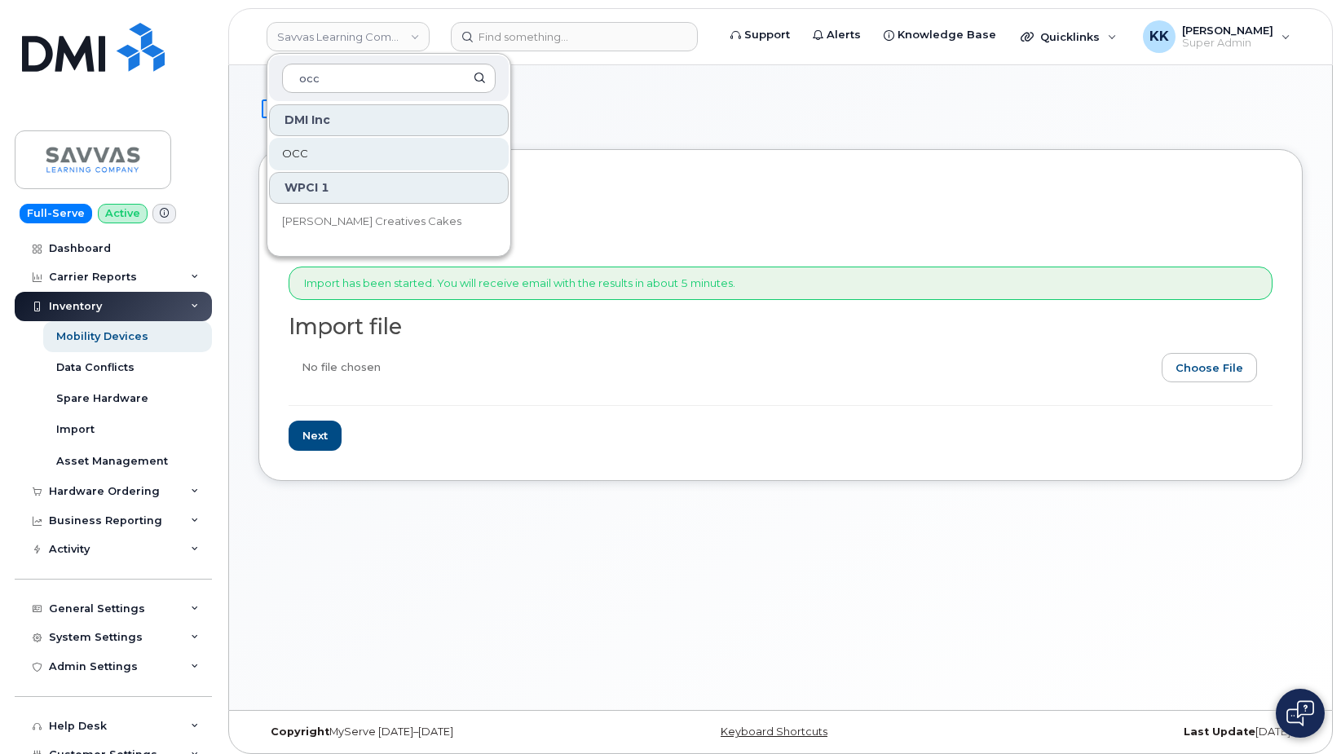
type input "occ"
click at [347, 154] on link "OCC" at bounding box center [389, 154] width 240 height 33
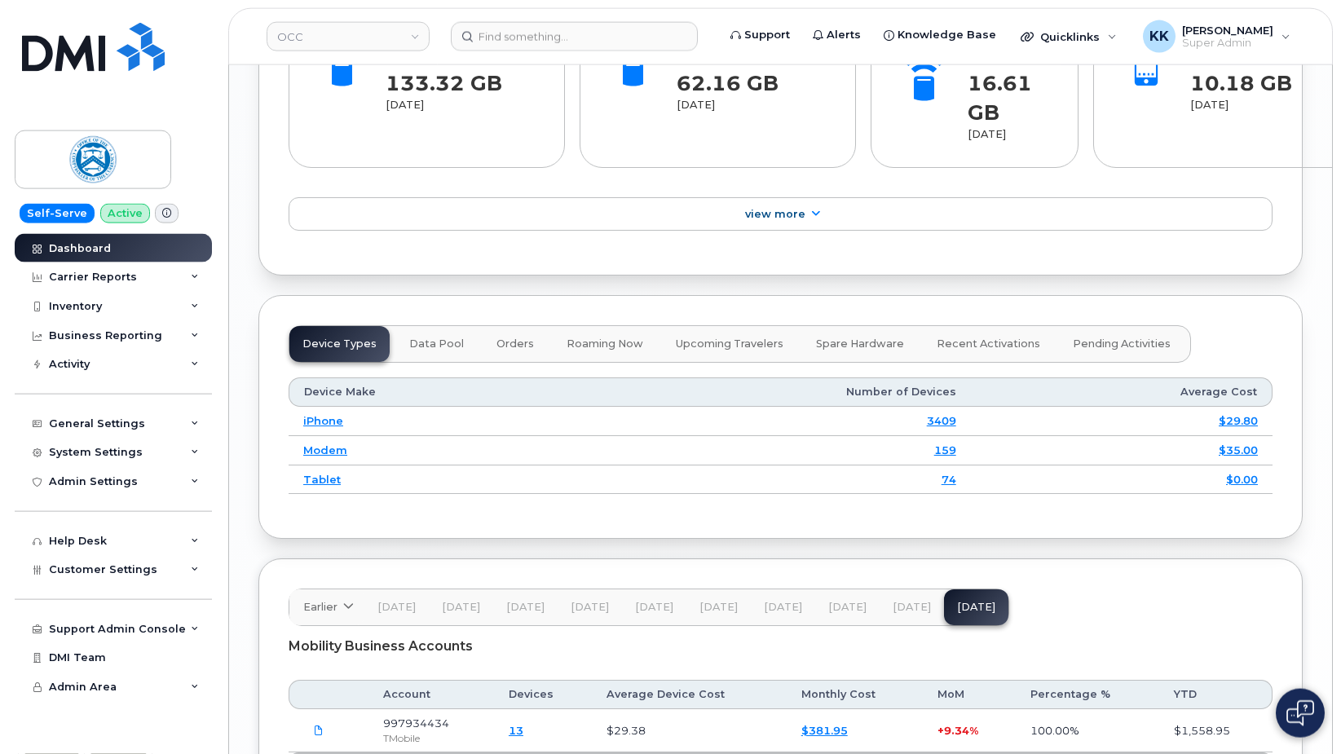
scroll to position [2126, 0]
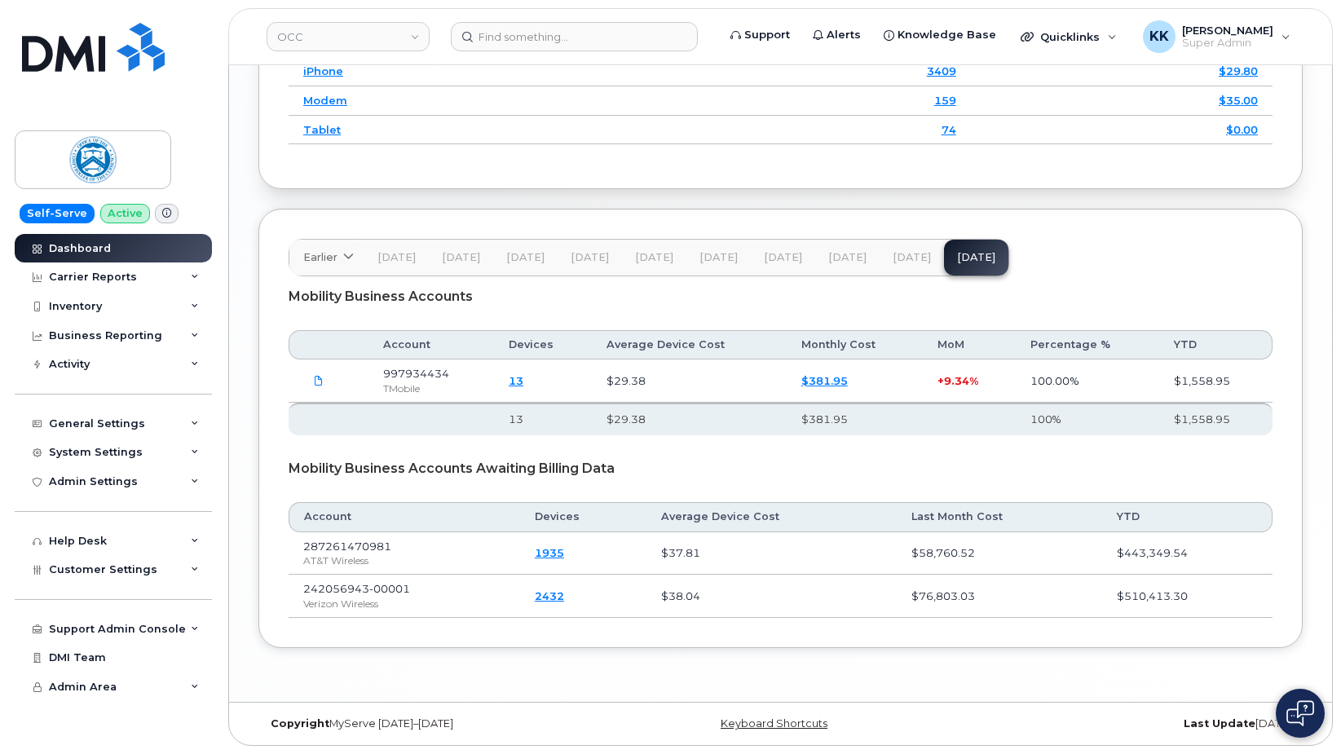
drag, startPoint x: 900, startPoint y: 243, endPoint x: 911, endPoint y: 260, distance: 20.6
click at [901, 243] on button "[DATE]" at bounding box center [911, 258] width 64 height 36
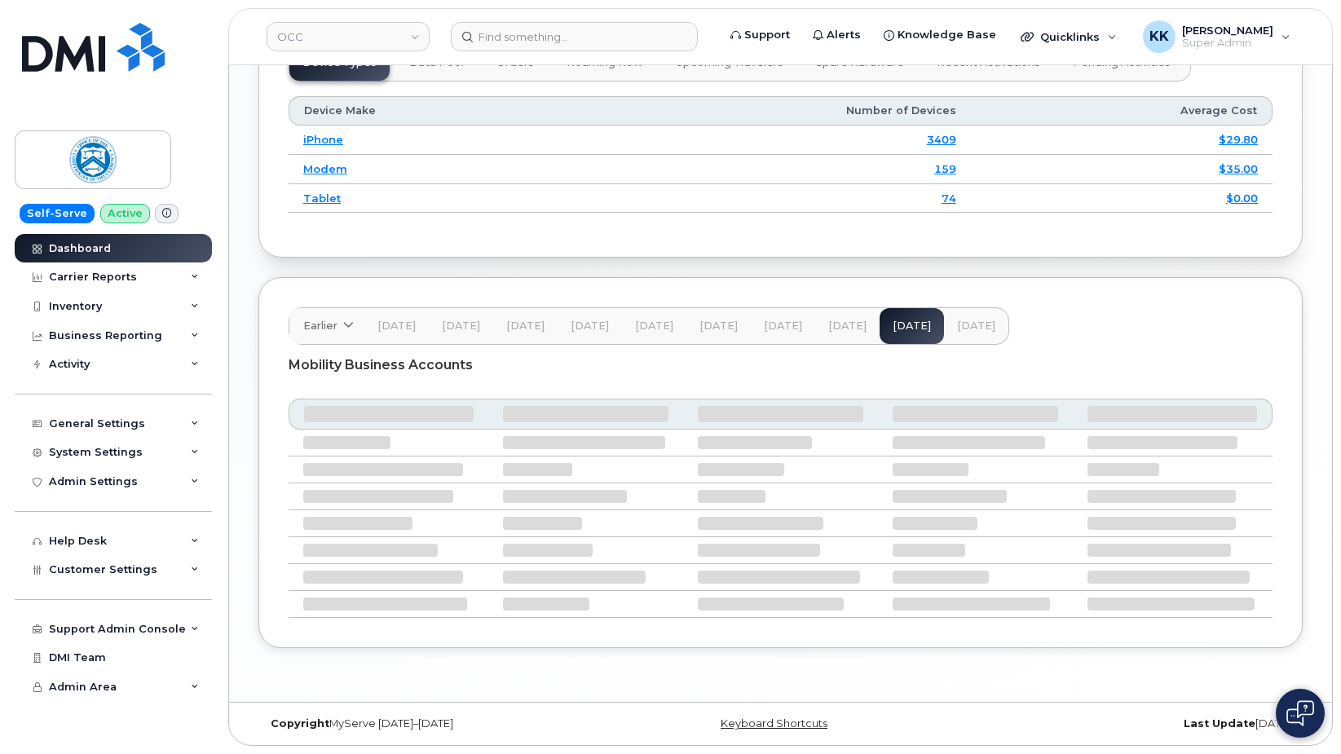
scroll to position [1944, 0]
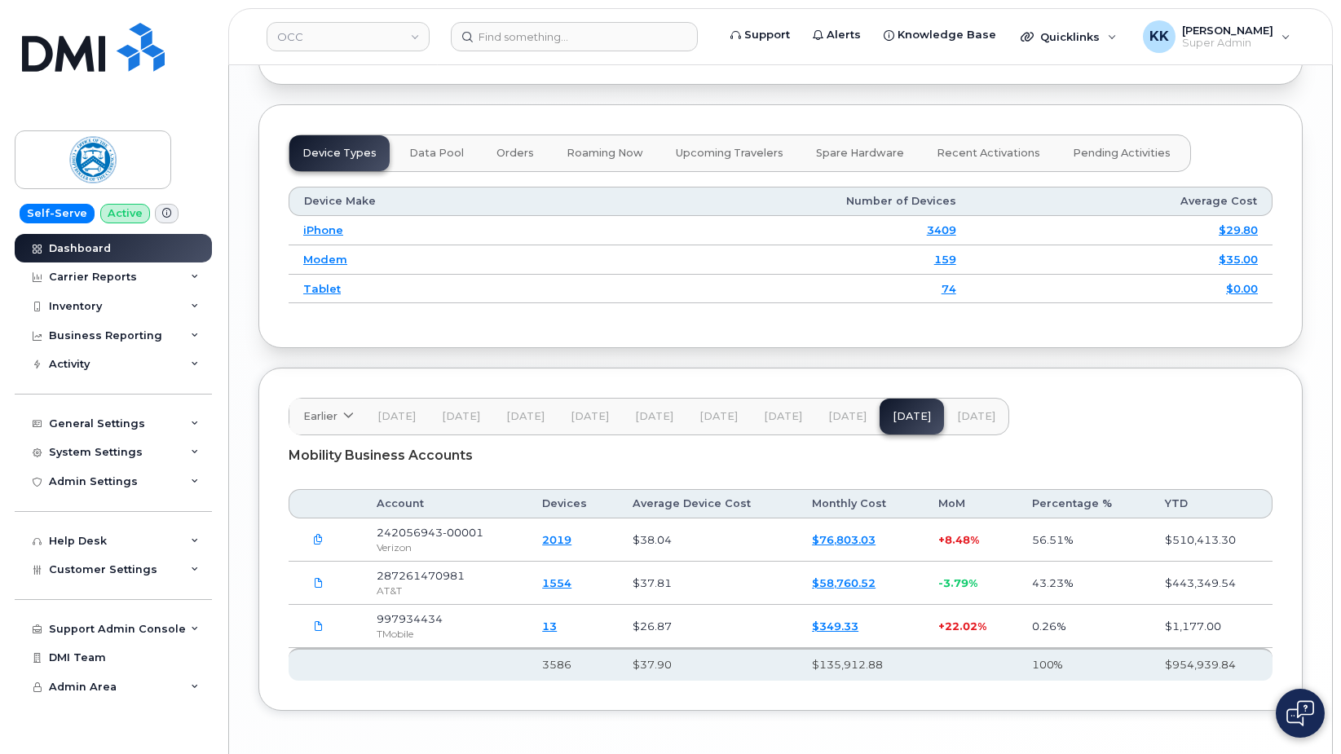
click at [983, 423] on span "[DATE]" at bounding box center [976, 416] width 38 height 13
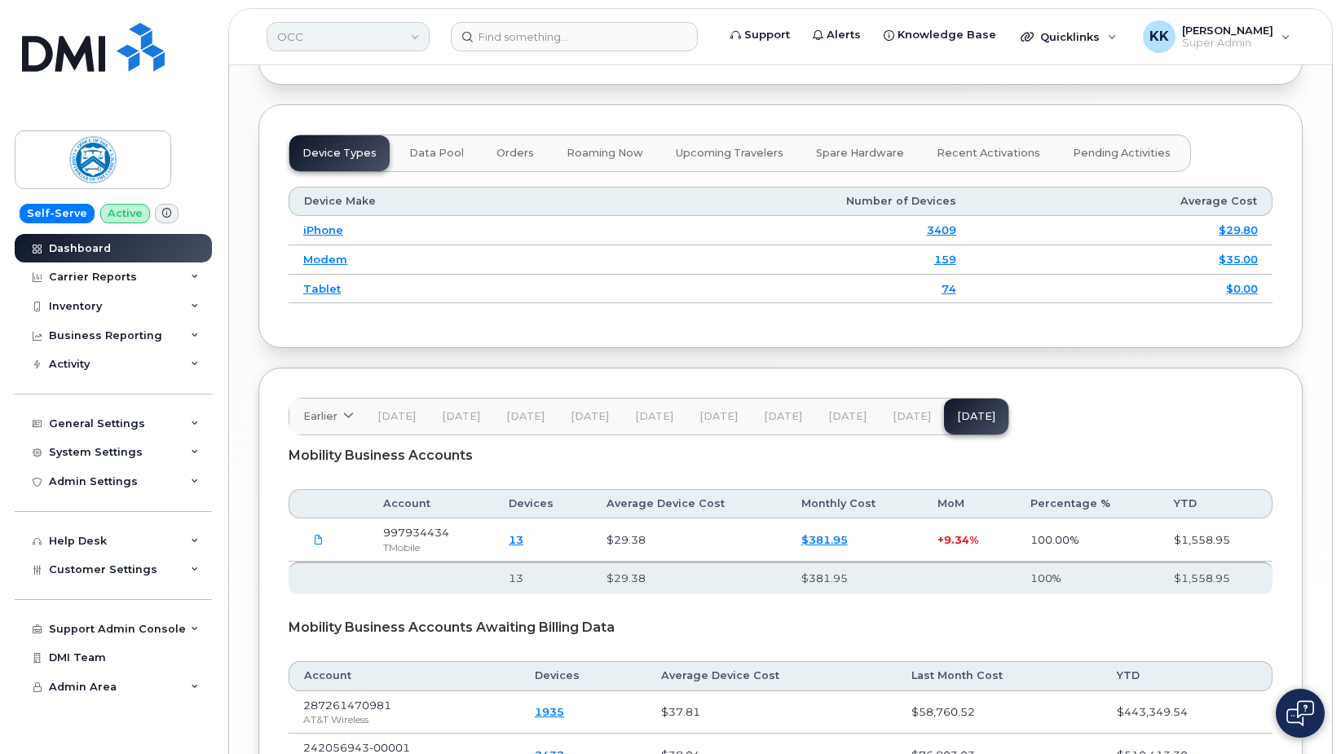
click at [385, 34] on link "OCC" at bounding box center [347, 36] width 163 height 29
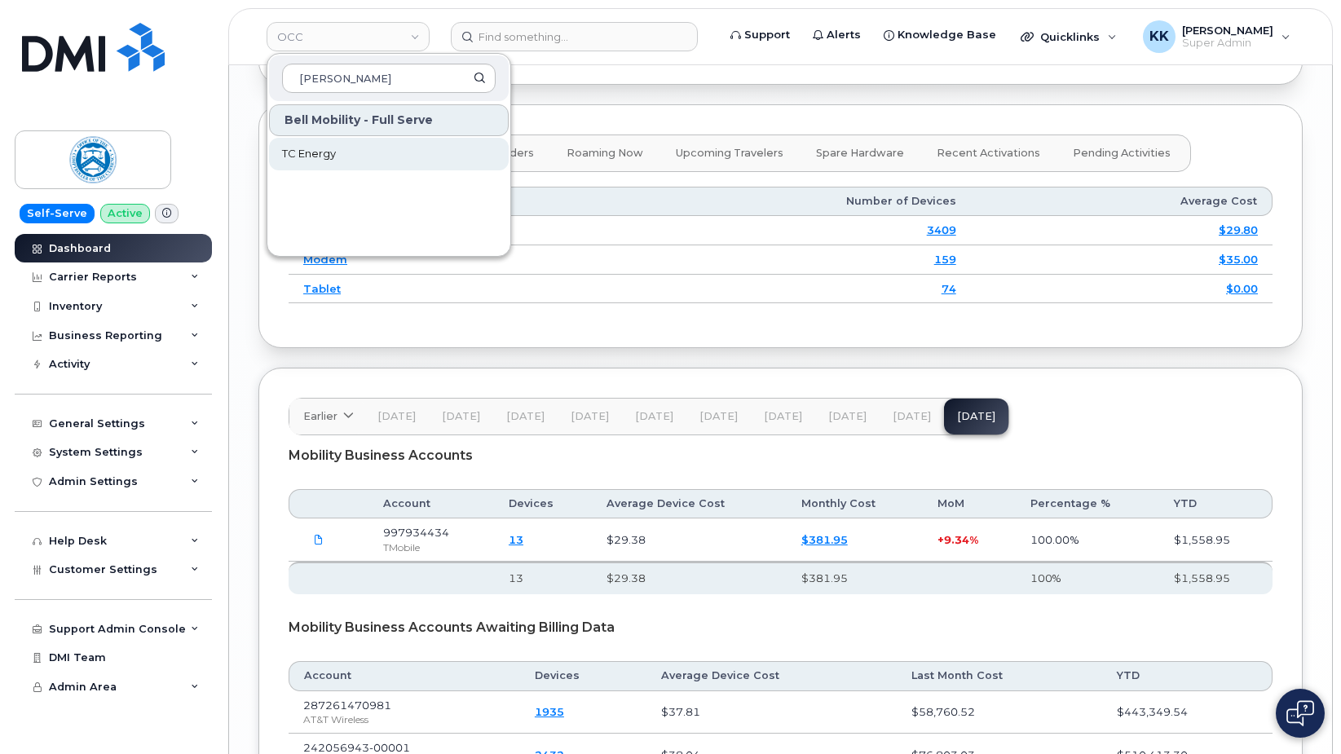
type input "tc ener"
click at [380, 162] on link "TC Energy" at bounding box center [389, 154] width 240 height 33
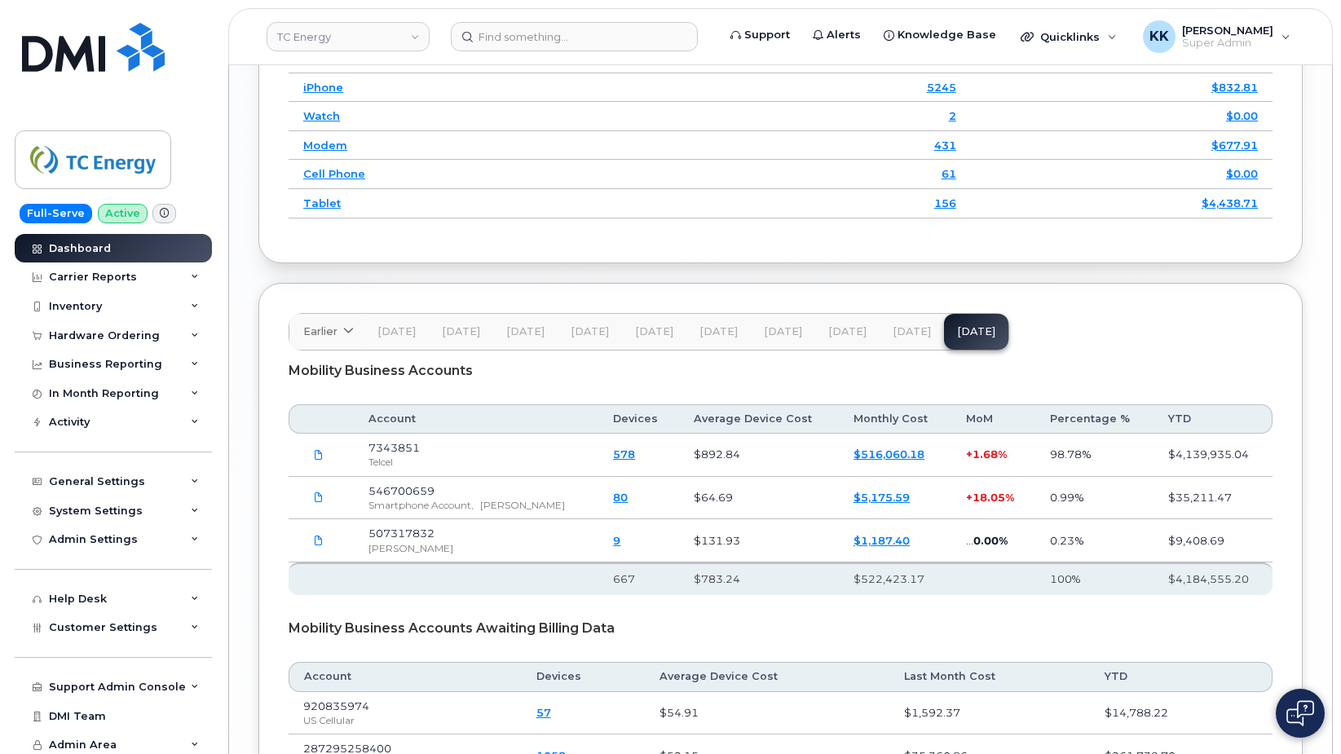
scroll to position [2236, 0]
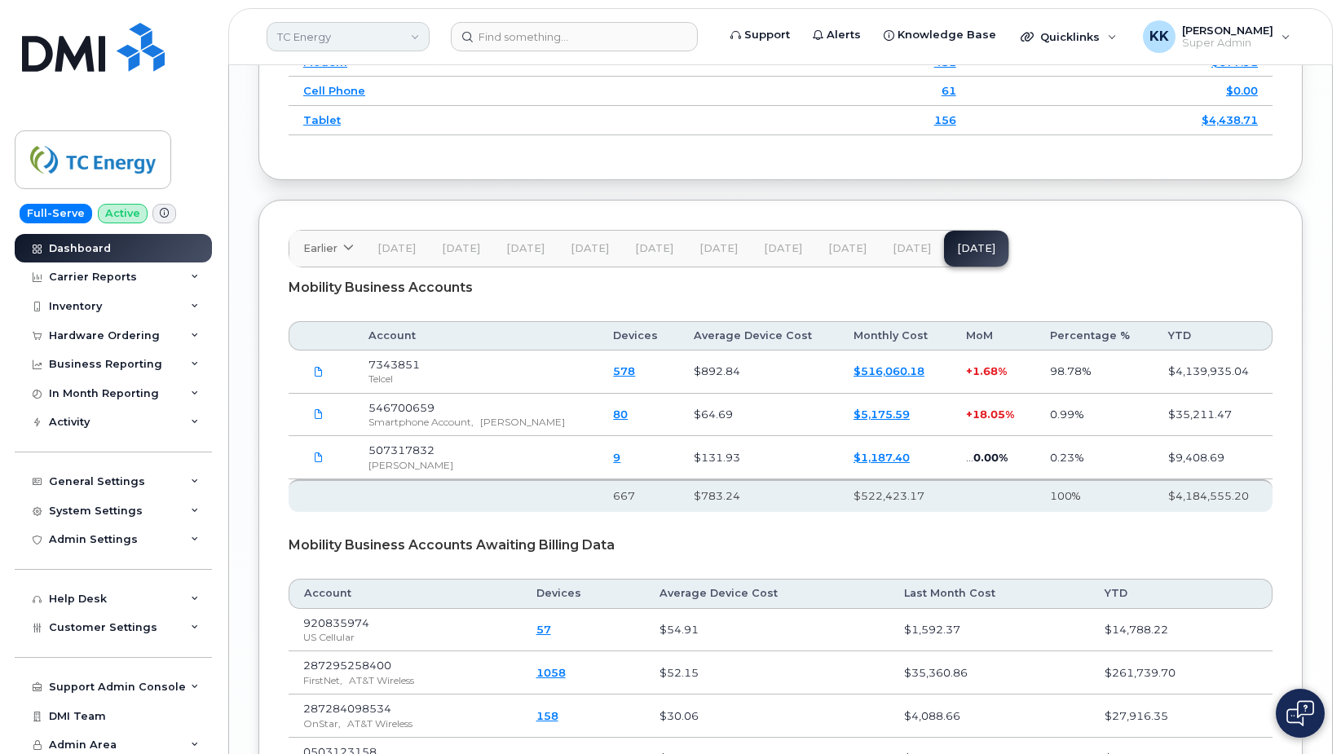
click at [375, 42] on link "TC Energy" at bounding box center [347, 36] width 163 height 29
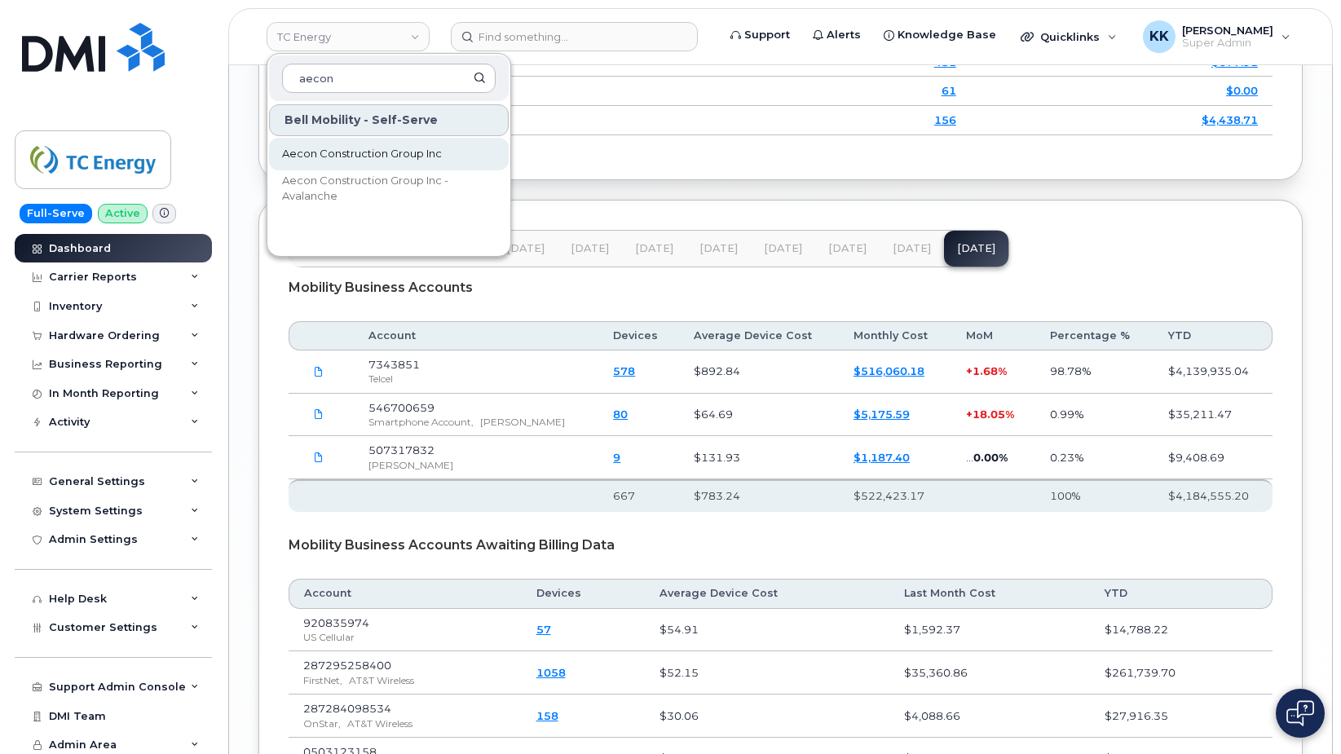
type input "aecon"
click at [354, 151] on span "Aecon Construction Group Inc" at bounding box center [362, 154] width 160 height 16
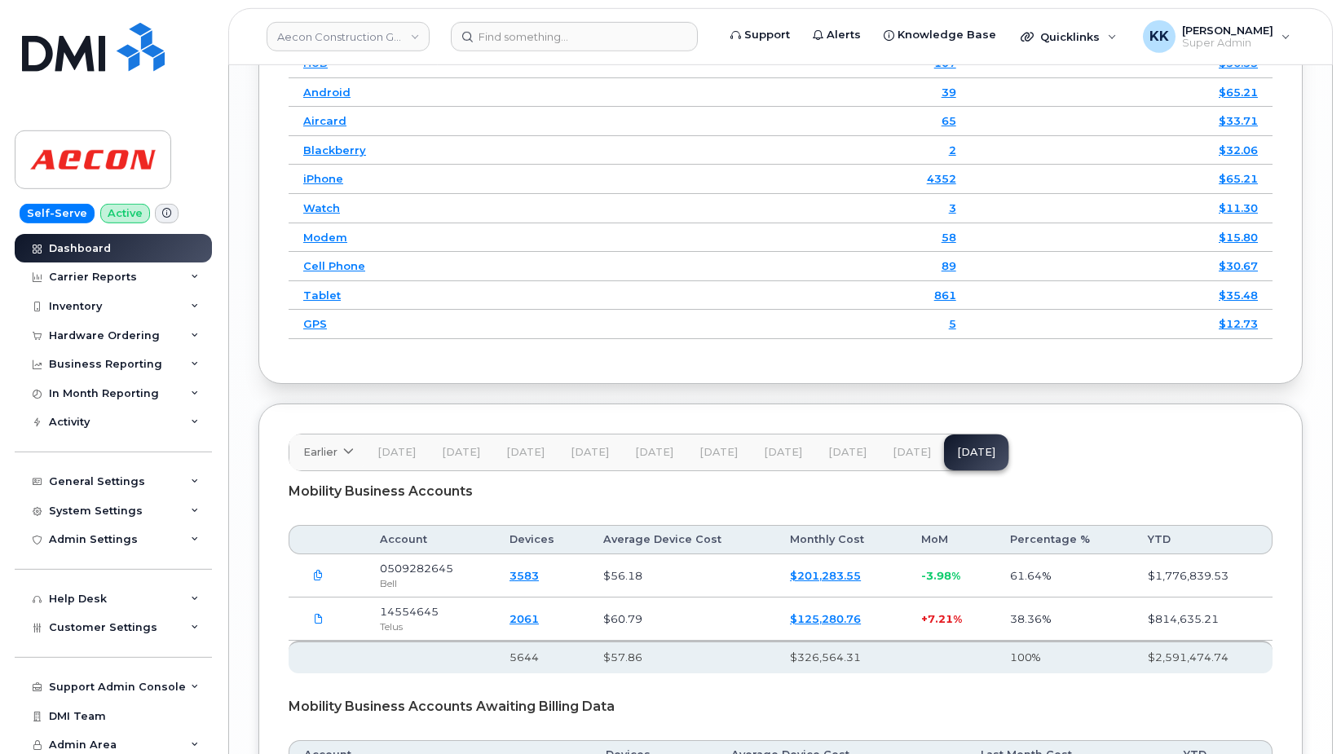
scroll to position [2358, 0]
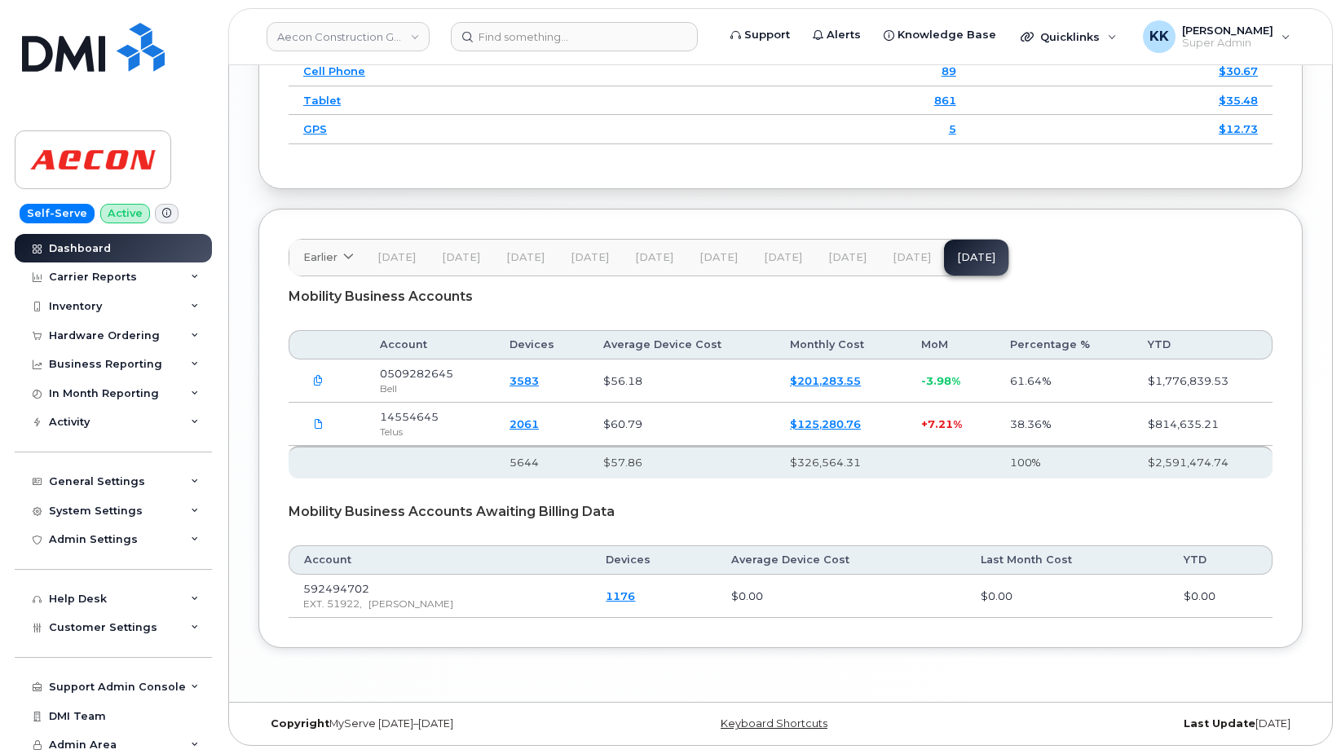
click at [894, 266] on button "[DATE]" at bounding box center [911, 258] width 64 height 36
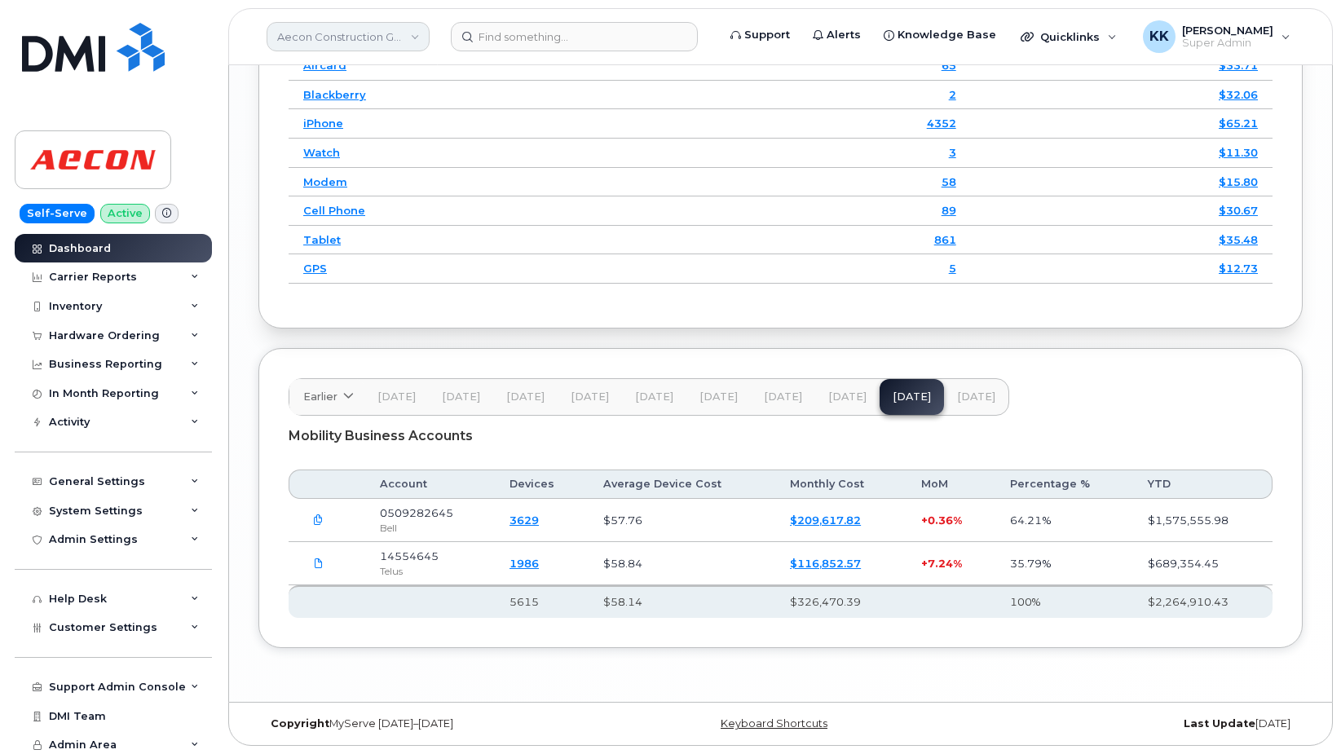
click at [315, 46] on link "Aecon Construction Group Inc" at bounding box center [347, 36] width 163 height 29
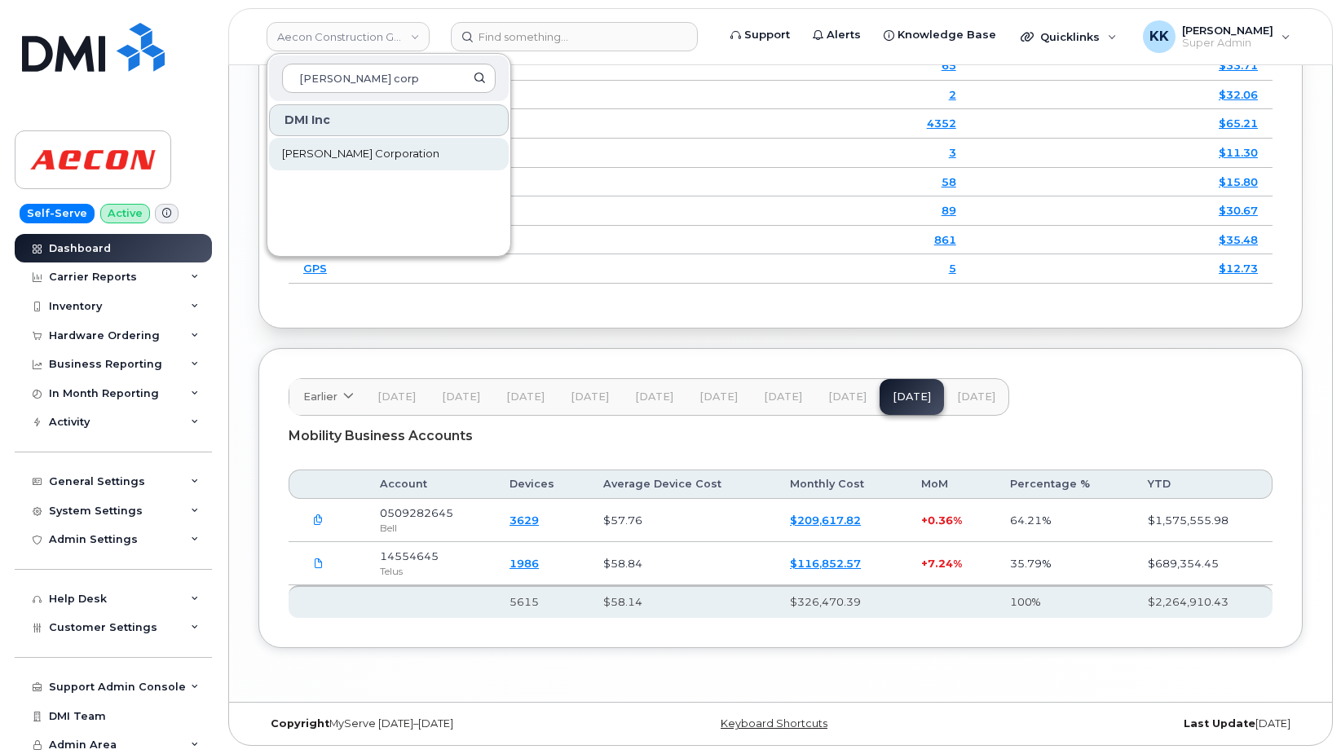
type input "[PERSON_NAME] corp"
click at [347, 161] on span "[PERSON_NAME] Corporation" at bounding box center [360, 154] width 157 height 16
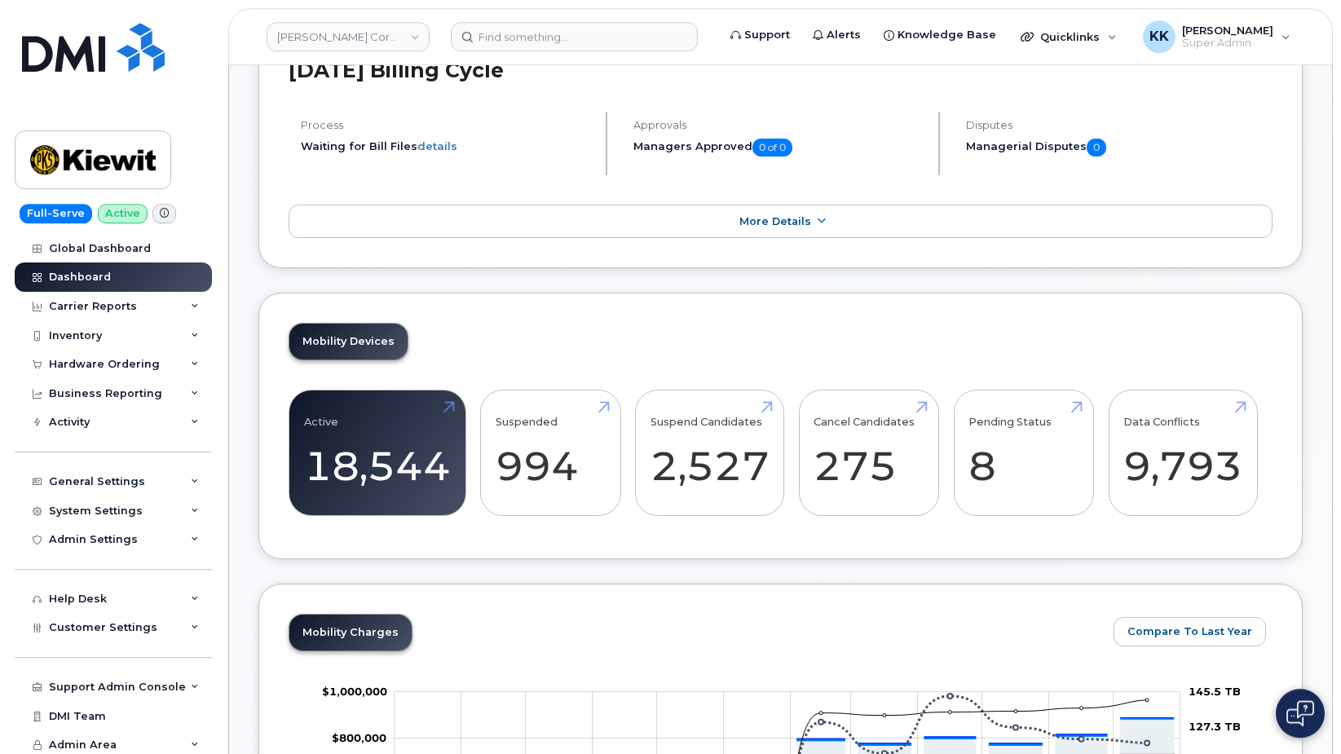
scroll to position [665, 0]
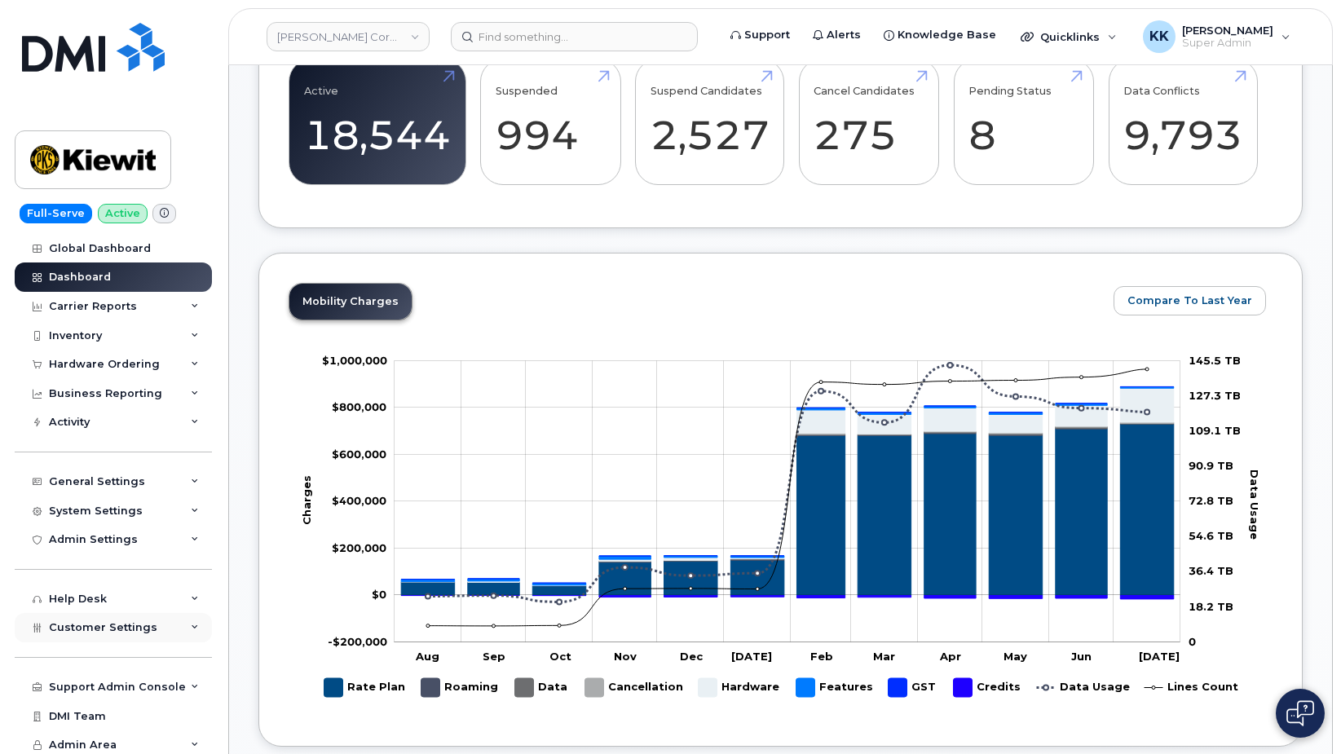
click at [136, 615] on div "Customer Settings" at bounding box center [113, 627] width 197 height 29
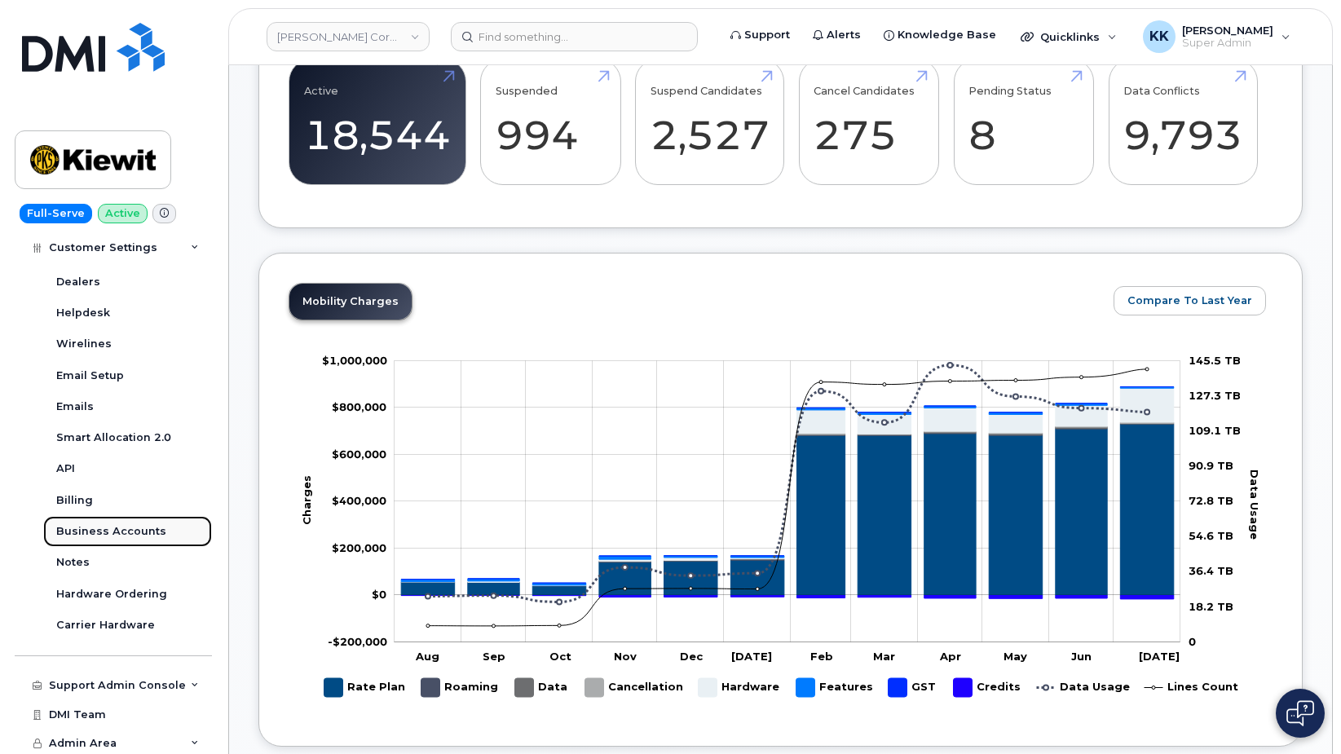
click at [106, 538] on div "Business Accounts" at bounding box center [111, 531] width 110 height 15
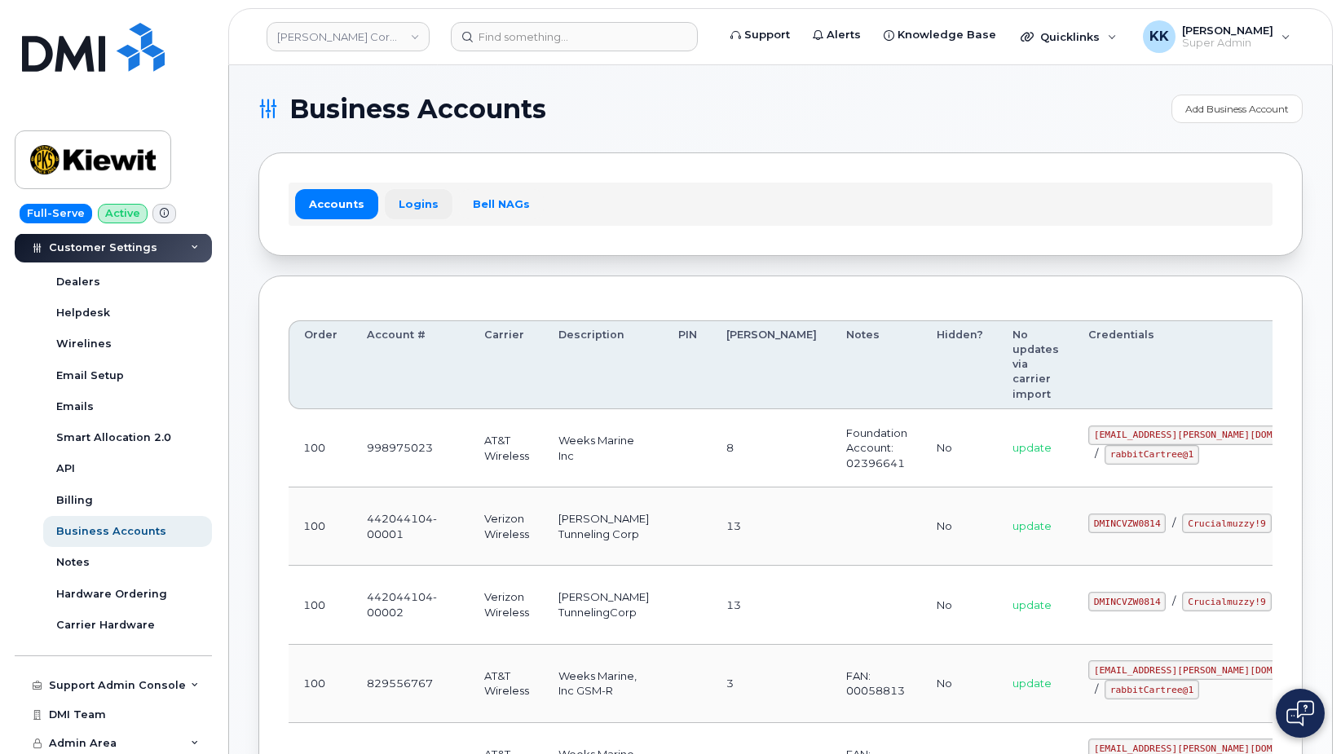
click at [419, 207] on link "Logins" at bounding box center [419, 203] width 68 height 29
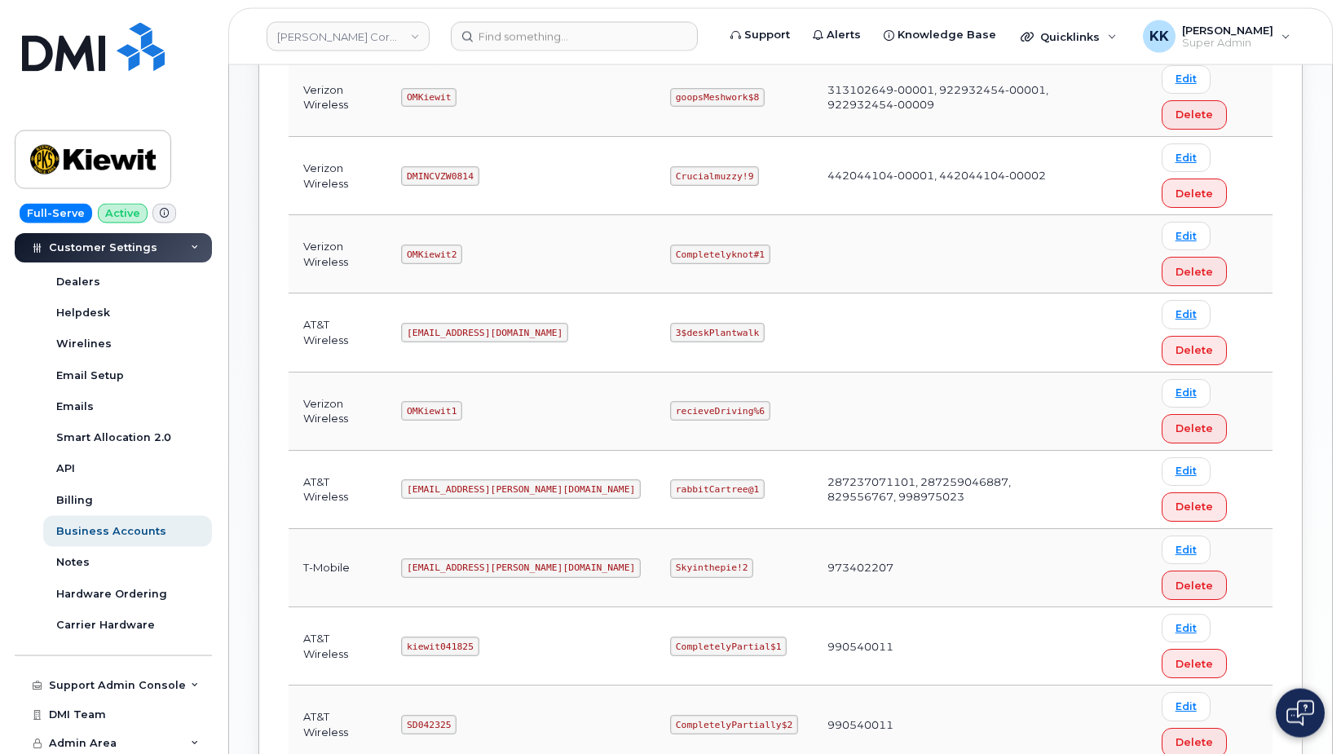
scroll to position [377, 0]
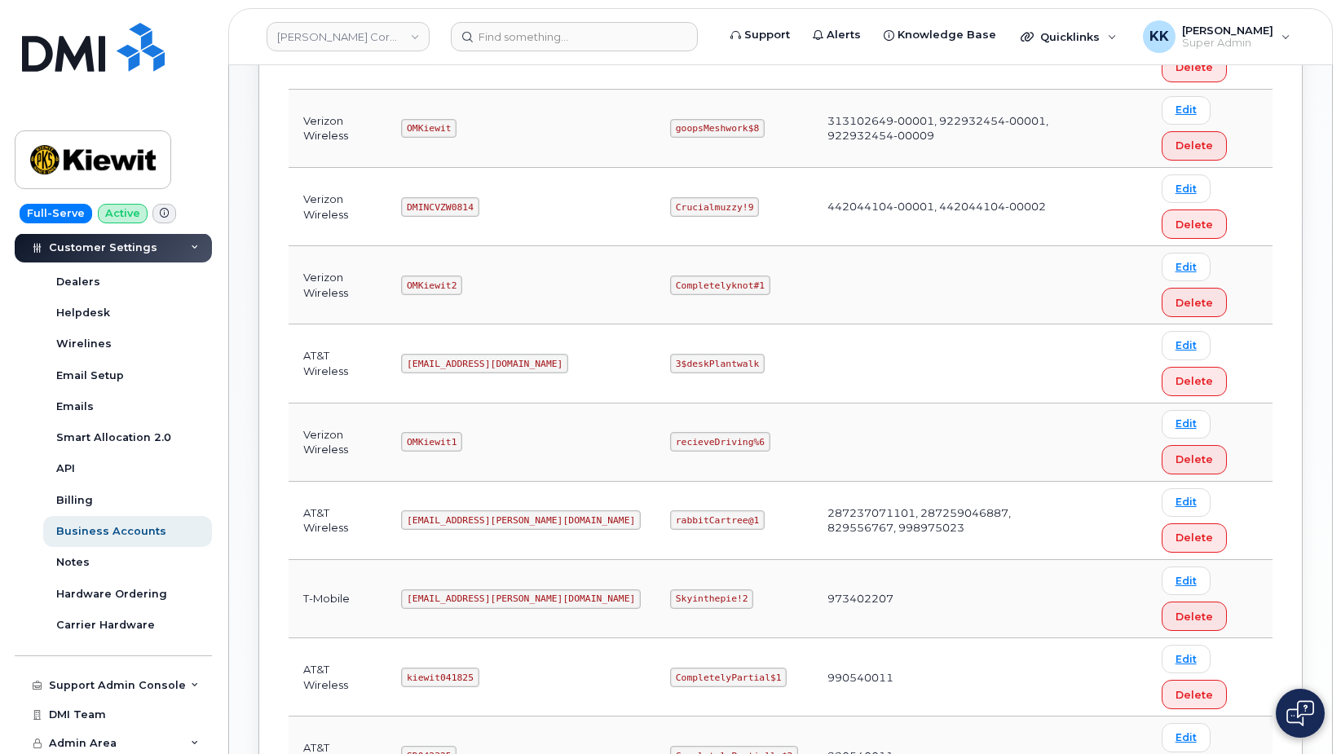
click at [473, 518] on code "[EMAIL_ADDRESS][PERSON_NAME][DOMAIN_NAME]" at bounding box center [521, 520] width 240 height 20
click at [670, 517] on code "rabbitCartree@1" at bounding box center [717, 520] width 95 height 20
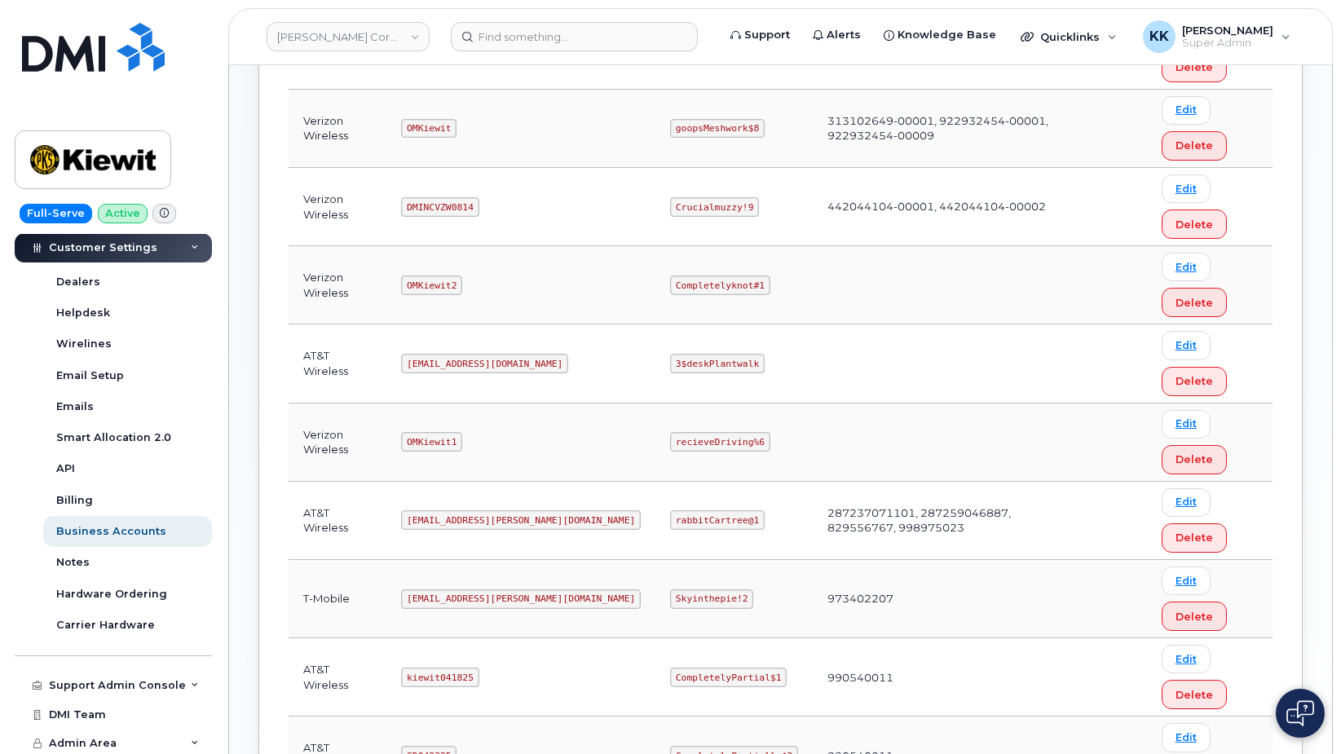
click at [670, 517] on code "rabbitCartree@1" at bounding box center [717, 520] width 95 height 20
